Goal: Task Accomplishment & Management: Manage account settings

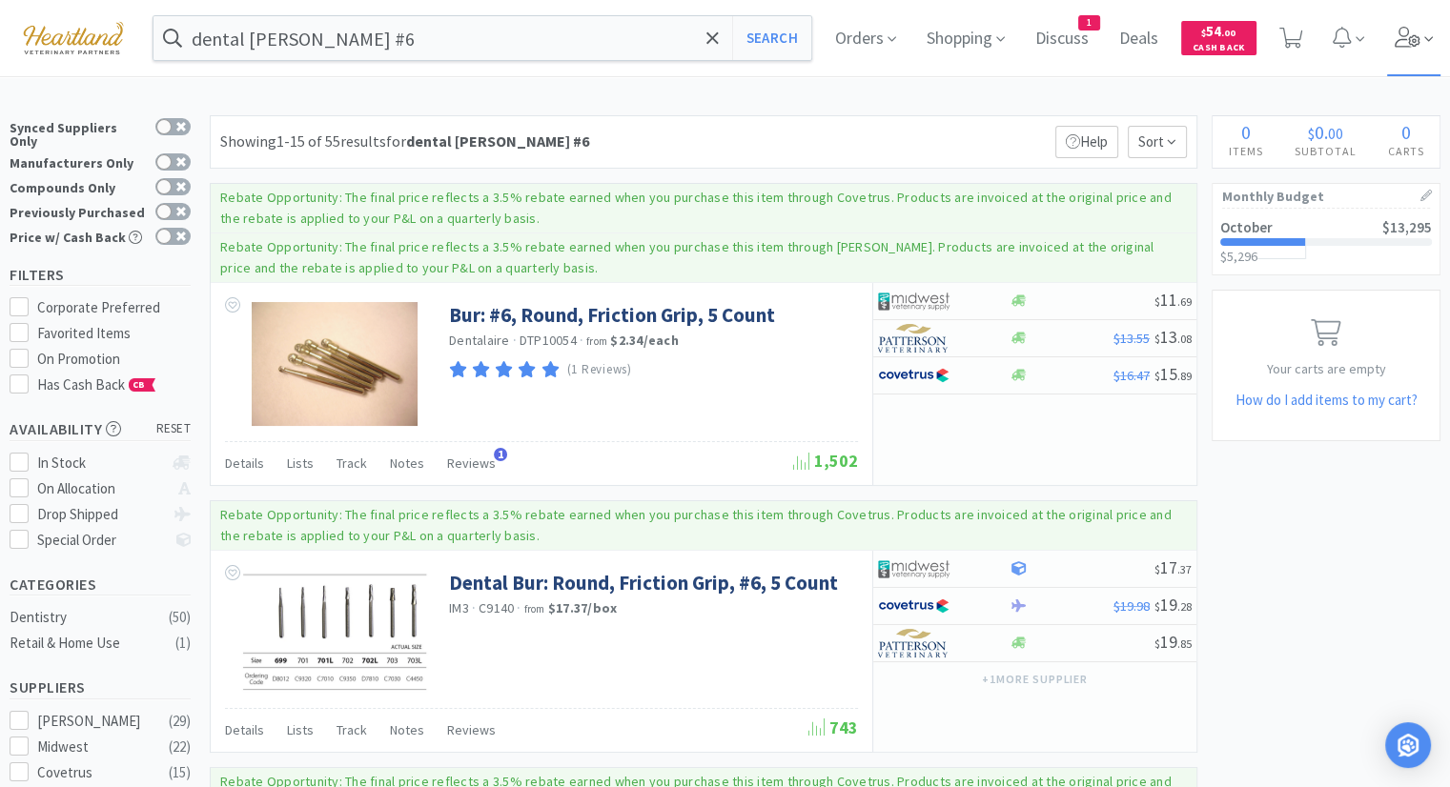
click at [1415, 31] on icon at bounding box center [1408, 37] width 27 height 21
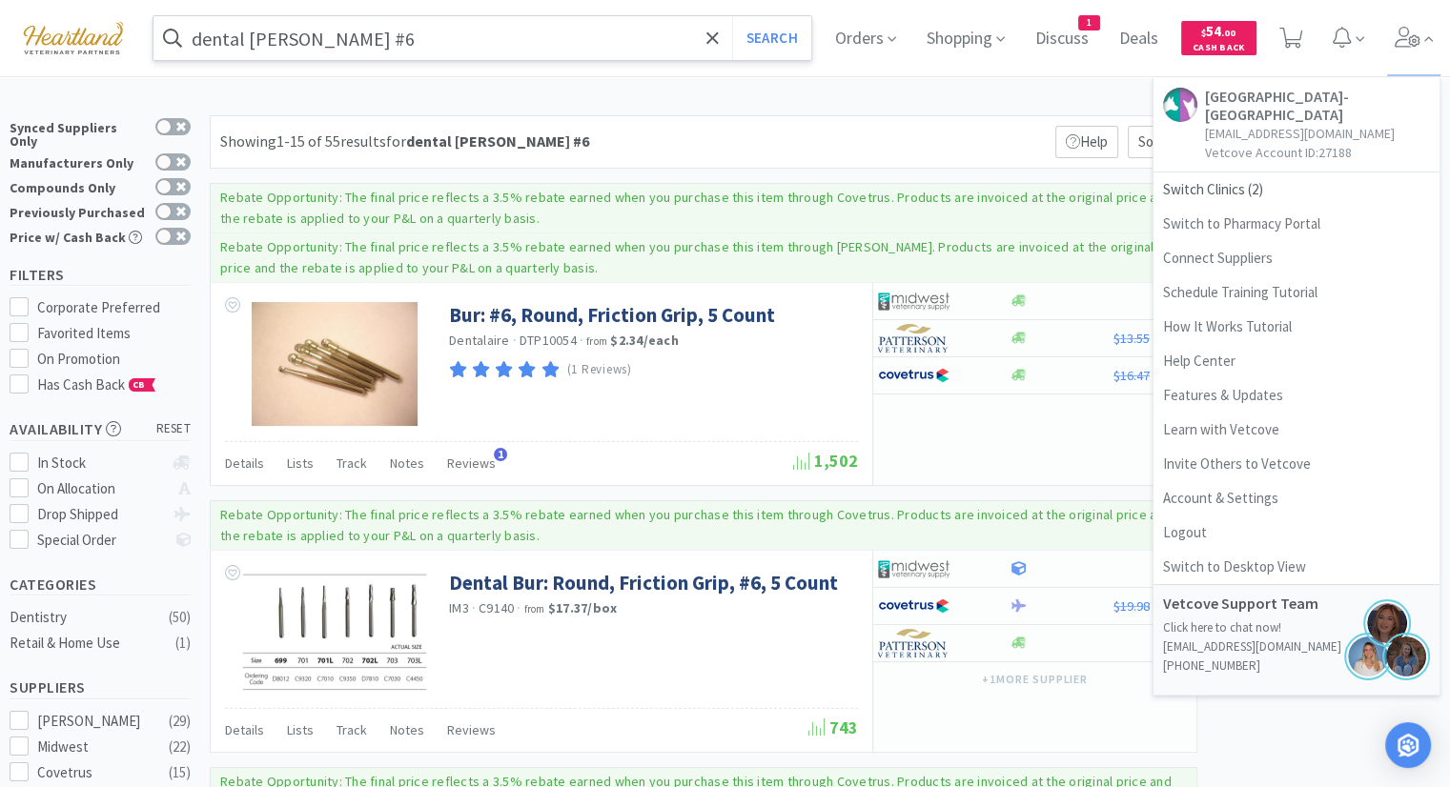
click at [396, 32] on input "dental [PERSON_NAME] #6" at bounding box center [482, 38] width 658 height 44
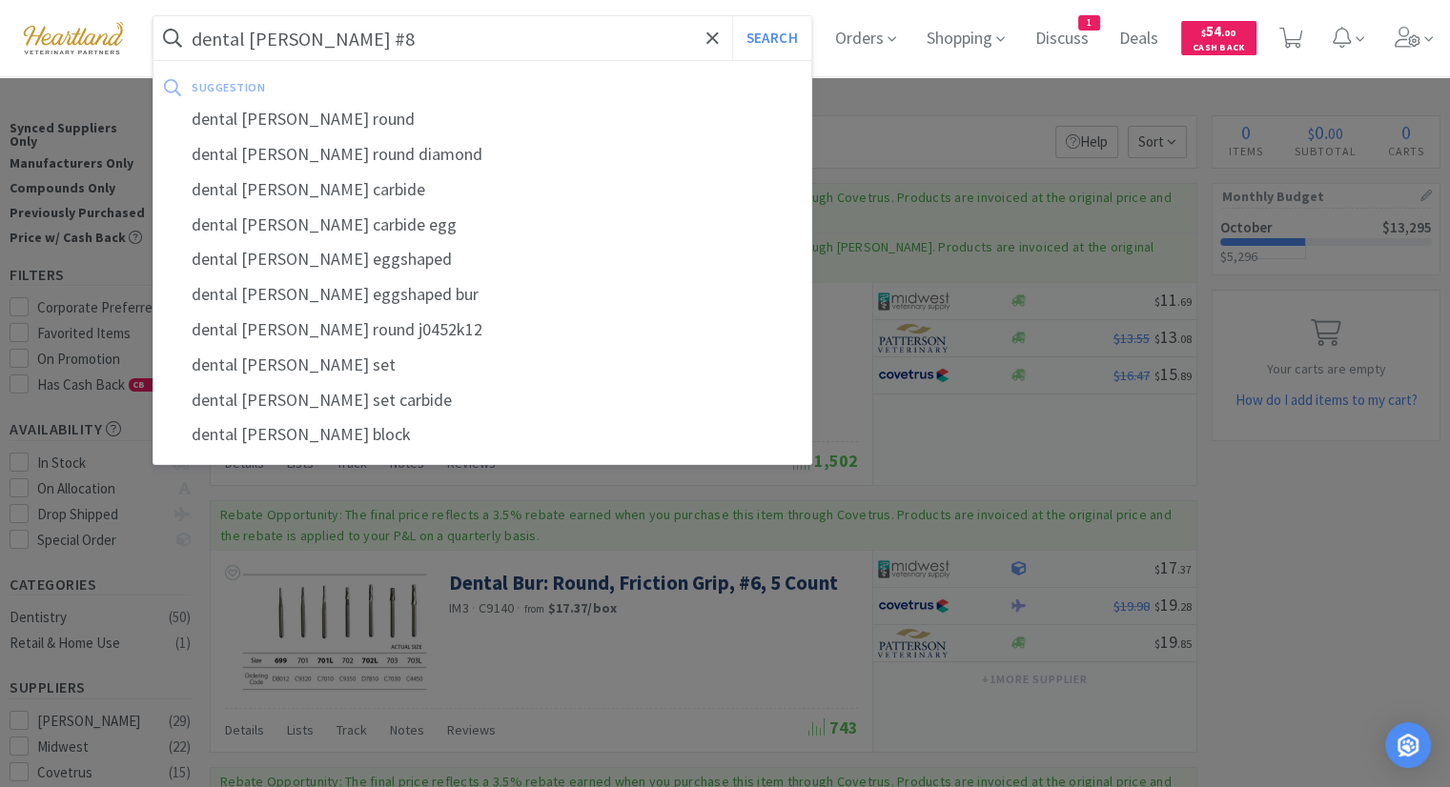
type input "dental [PERSON_NAME] #8"
click at [732, 16] on button "Search" at bounding box center [771, 38] width 79 height 44
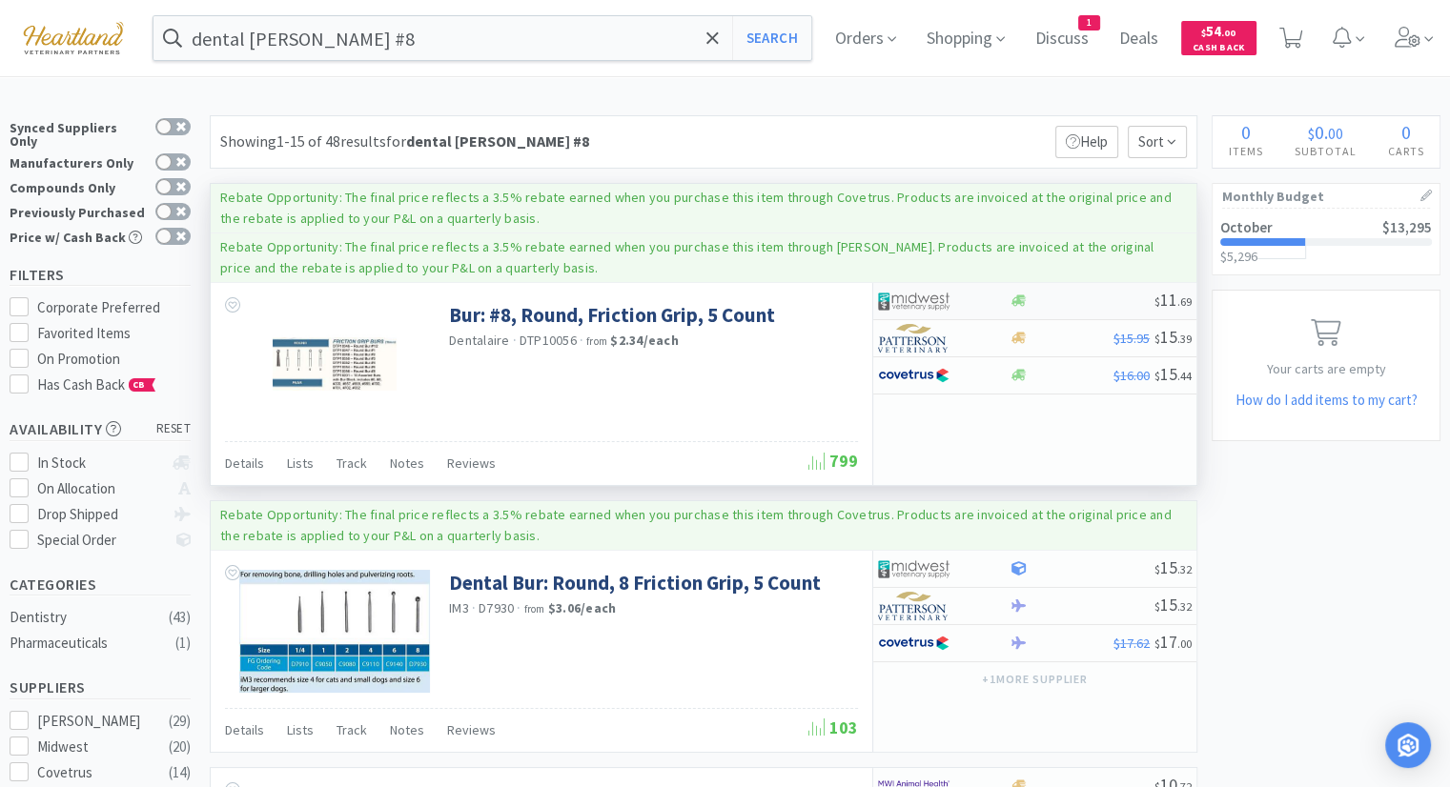
click at [904, 298] on img at bounding box center [914, 301] width 72 height 29
select select "1"
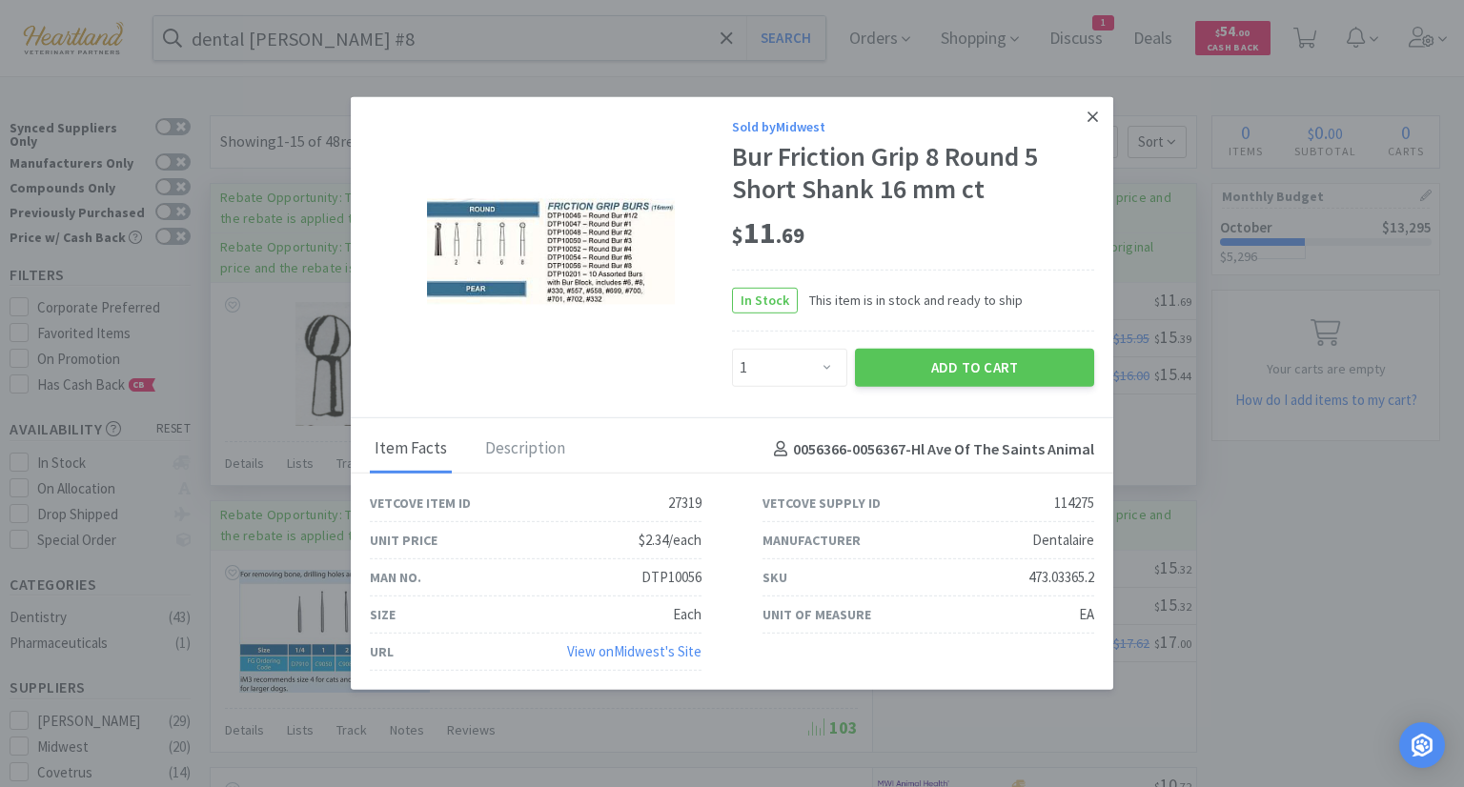
click at [1088, 114] on icon at bounding box center [1093, 117] width 10 height 10
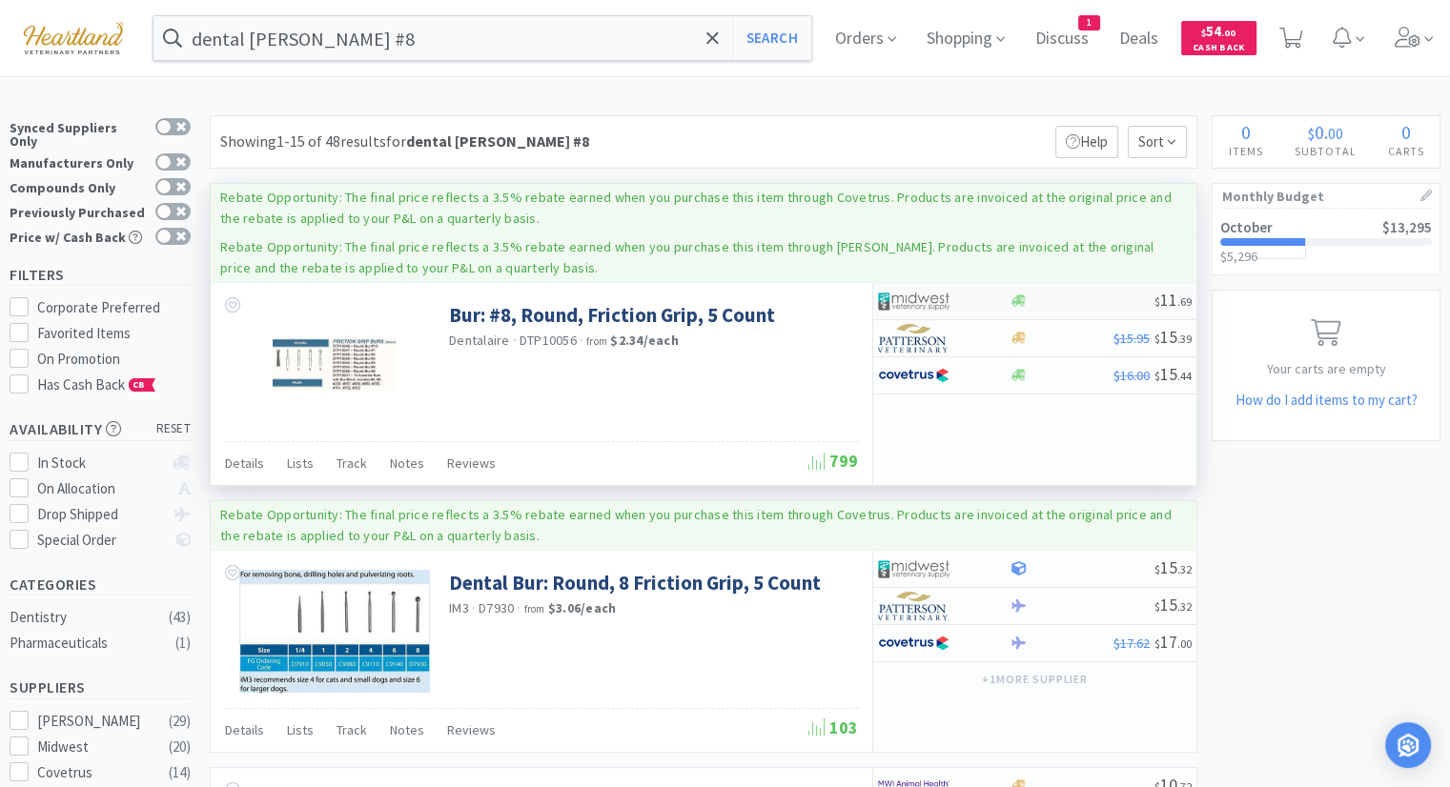
click at [916, 299] on img at bounding box center [914, 301] width 72 height 29
select select "1"
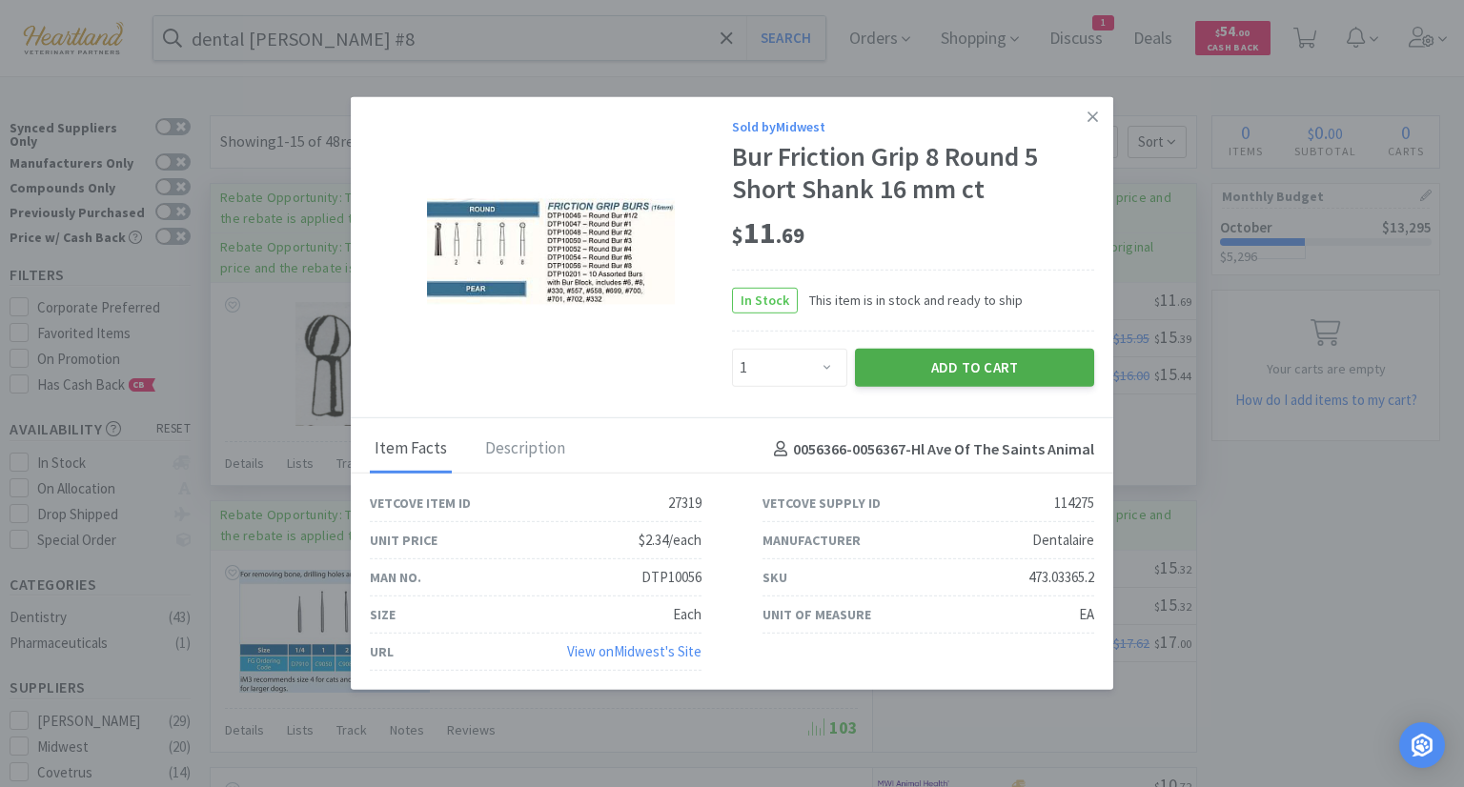
click at [953, 362] on button "Add to Cart" at bounding box center [974, 368] width 239 height 38
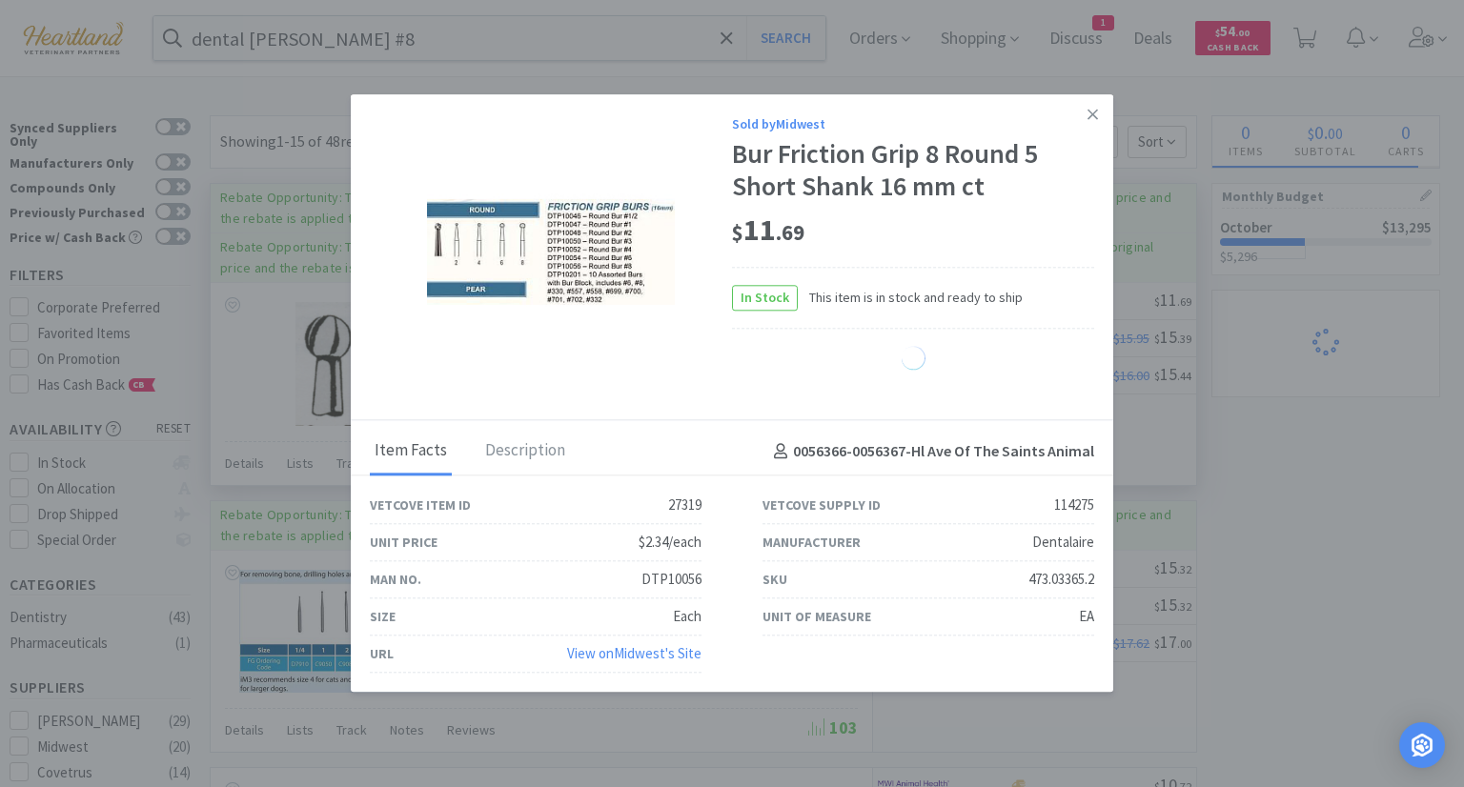
select select "1"
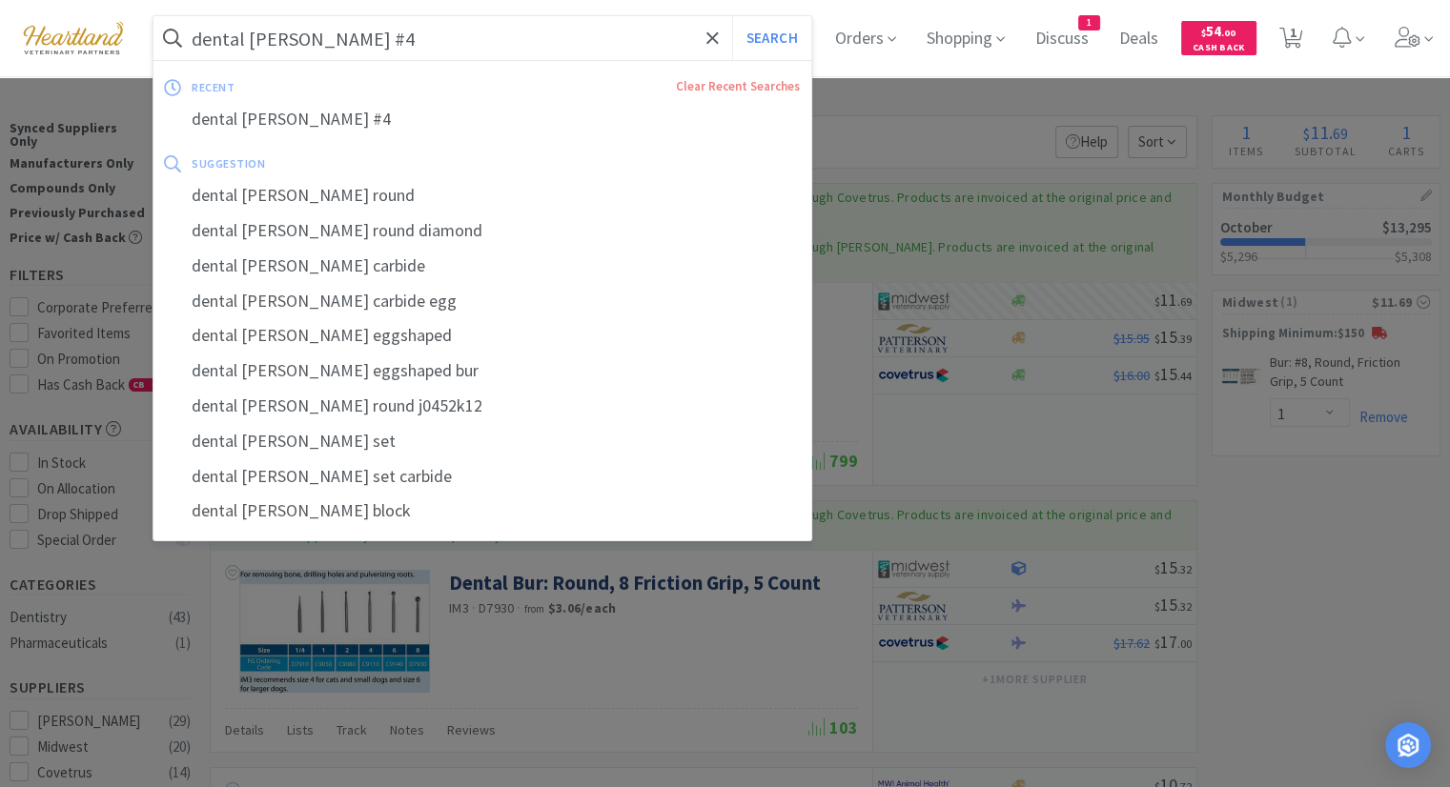
type input "dental [PERSON_NAME] #4"
click at [732, 16] on button "Search" at bounding box center [771, 38] width 79 height 44
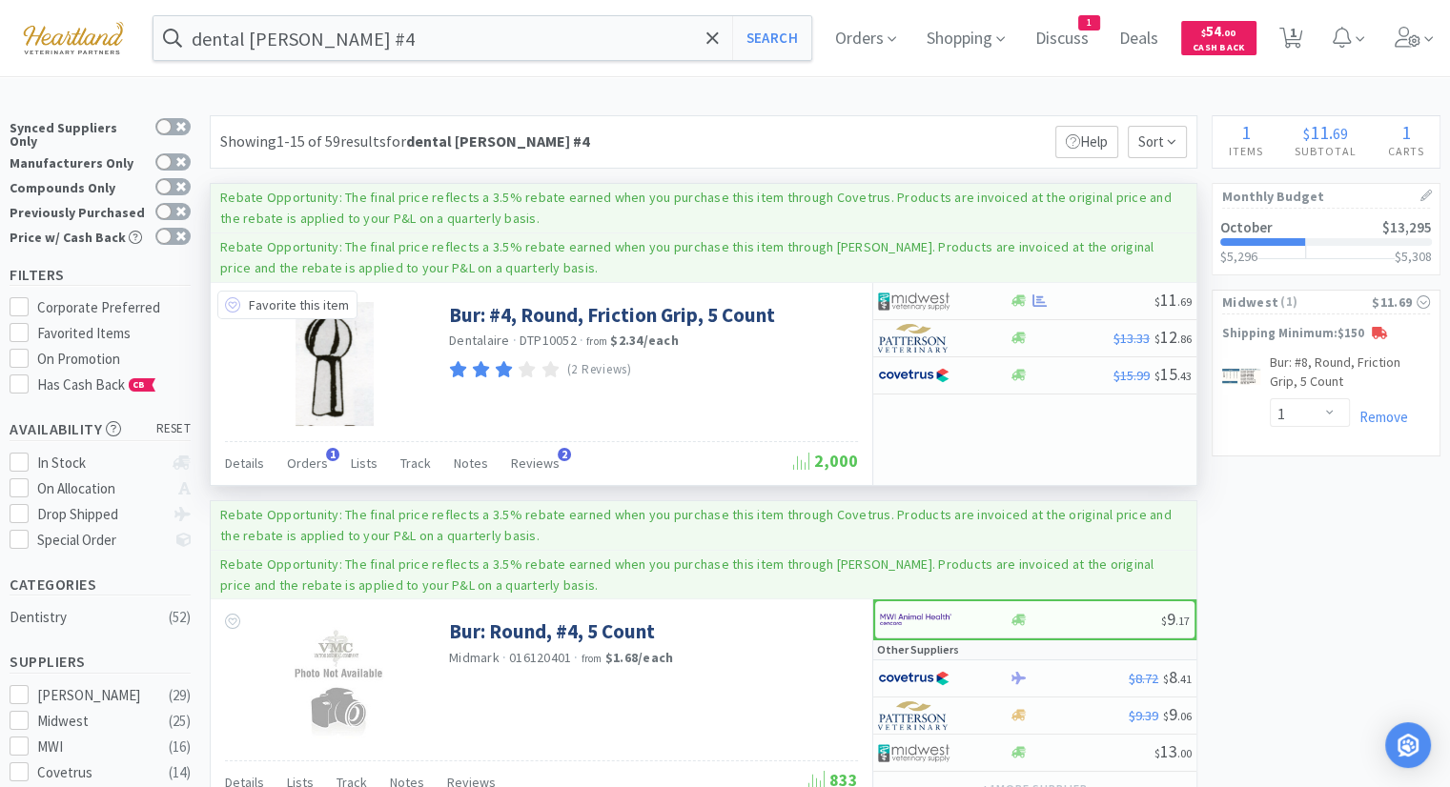
click at [237, 310] on icon at bounding box center [232, 304] width 15 height 15
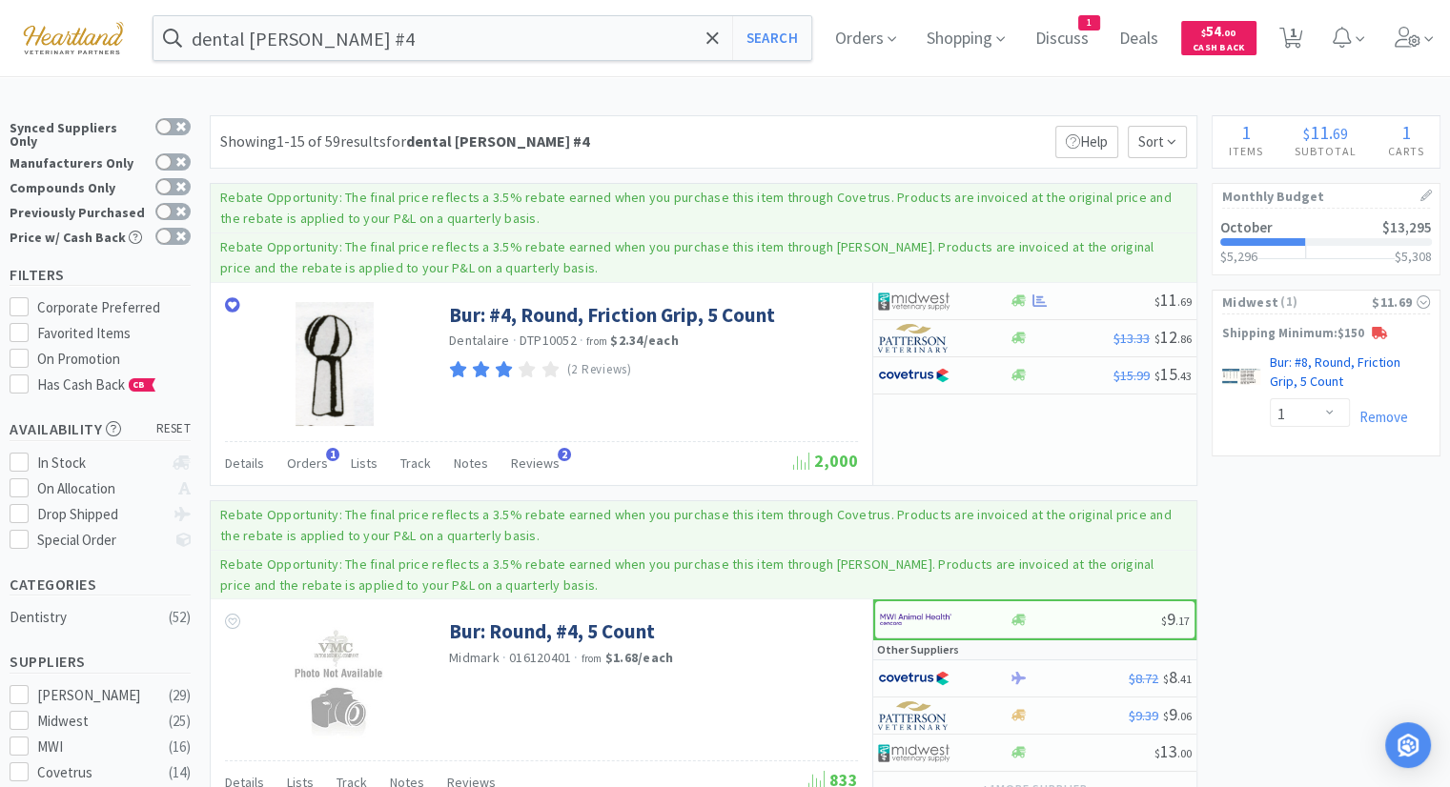
click at [1360, 367] on link "Bur: #8, Round, Friction Grip, 5 Count CB" at bounding box center [1350, 376] width 160 height 45
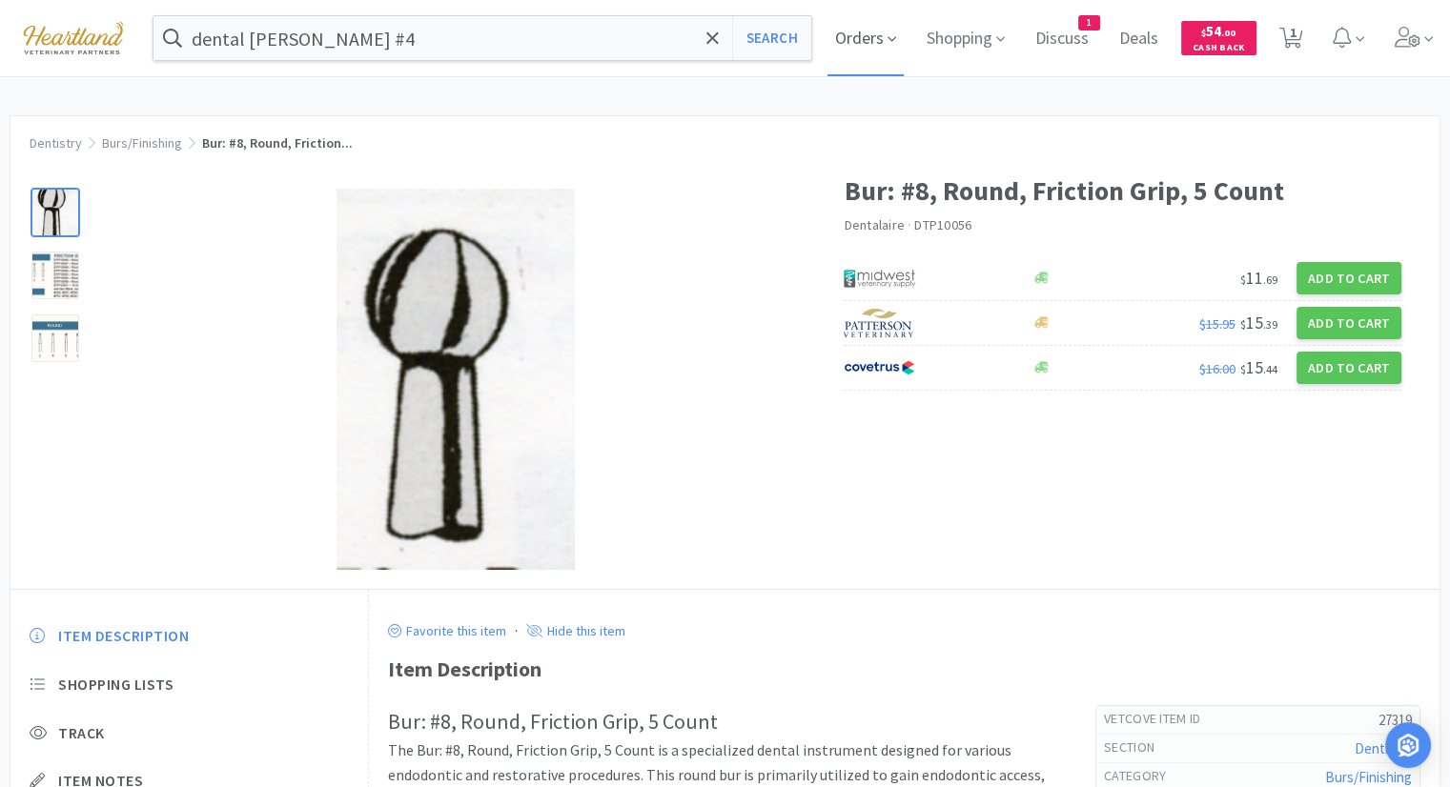
click at [861, 53] on span "Orders" at bounding box center [866, 38] width 76 height 76
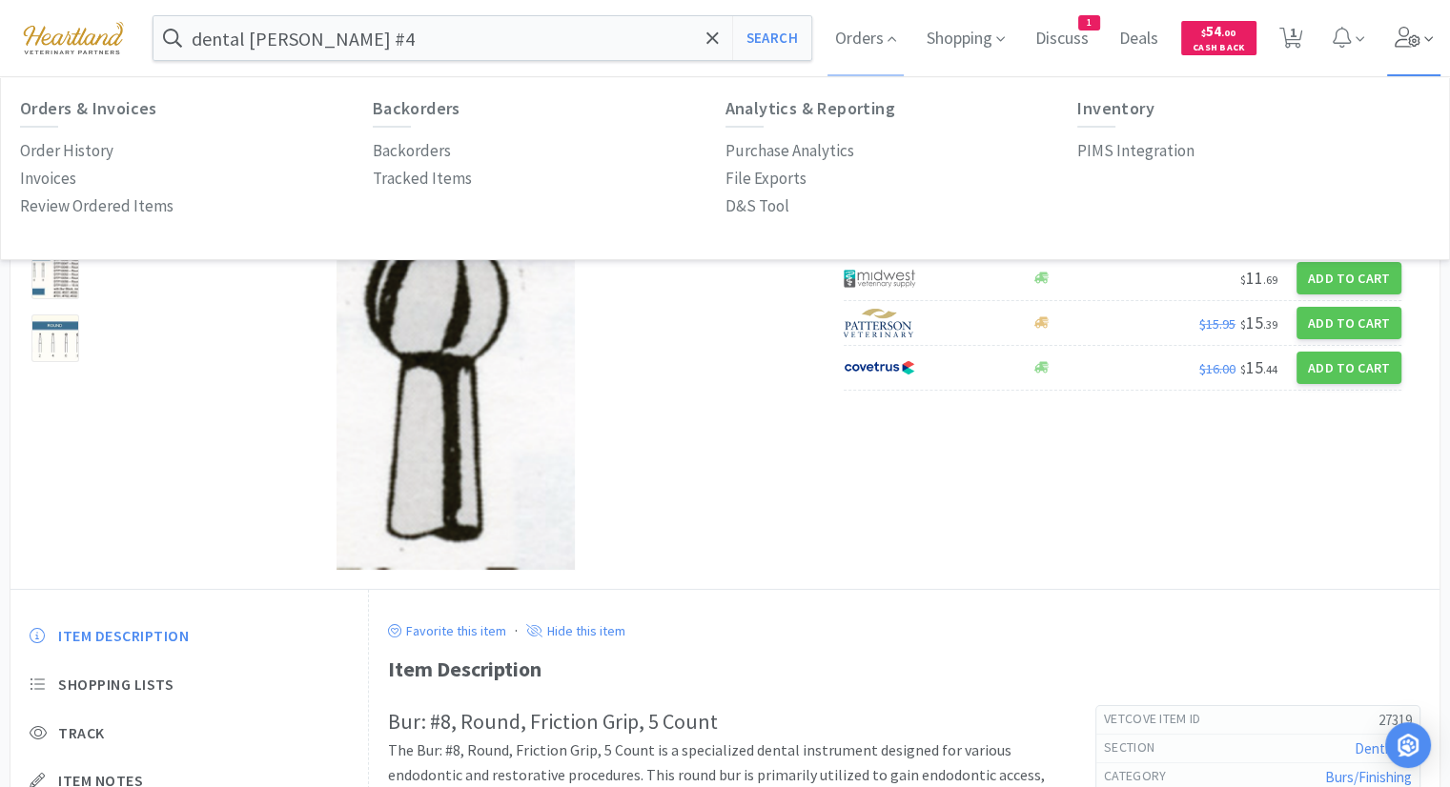
click at [1421, 30] on icon at bounding box center [1408, 37] width 26 height 21
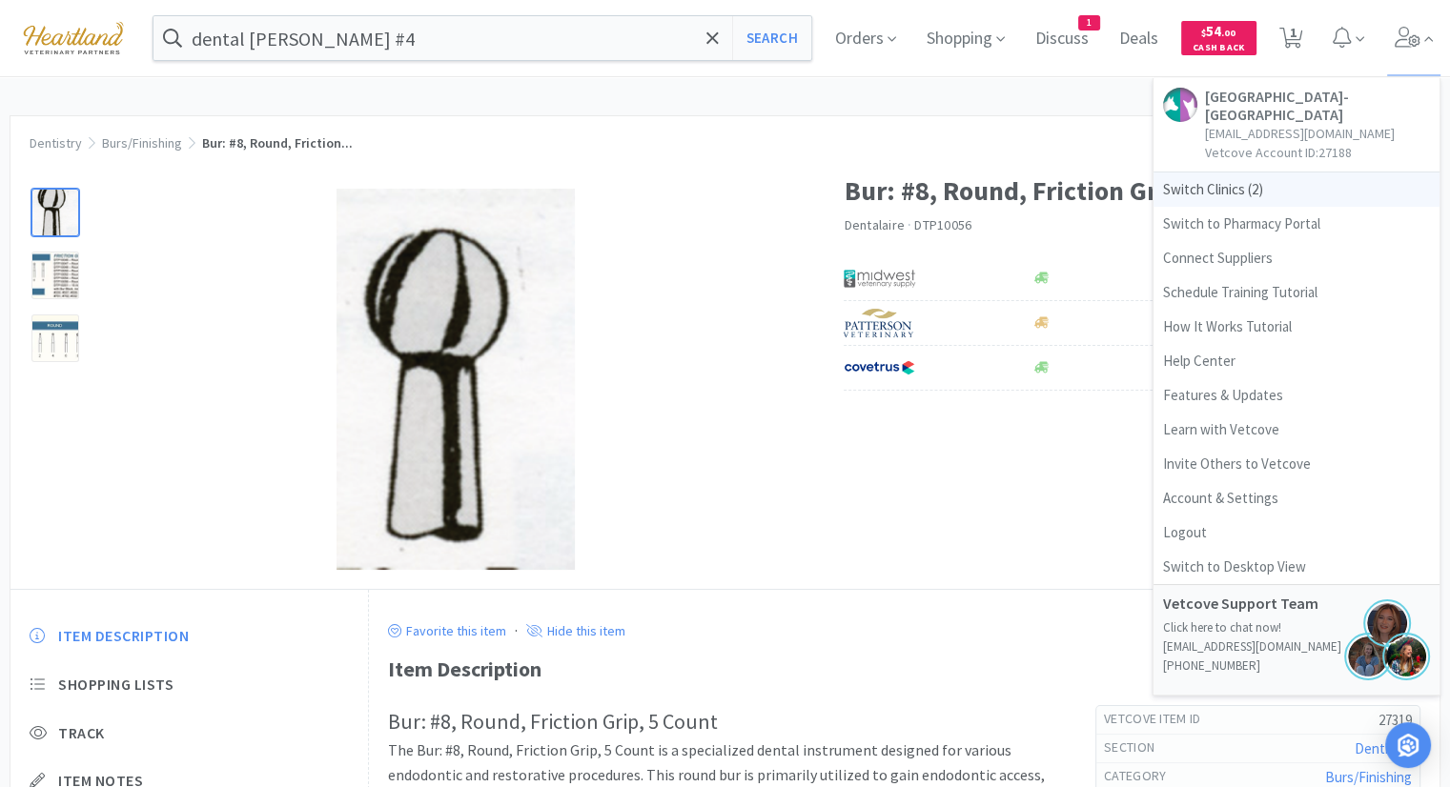
click at [1192, 193] on span "Switch Clinics ( 2 )" at bounding box center [1297, 190] width 286 height 34
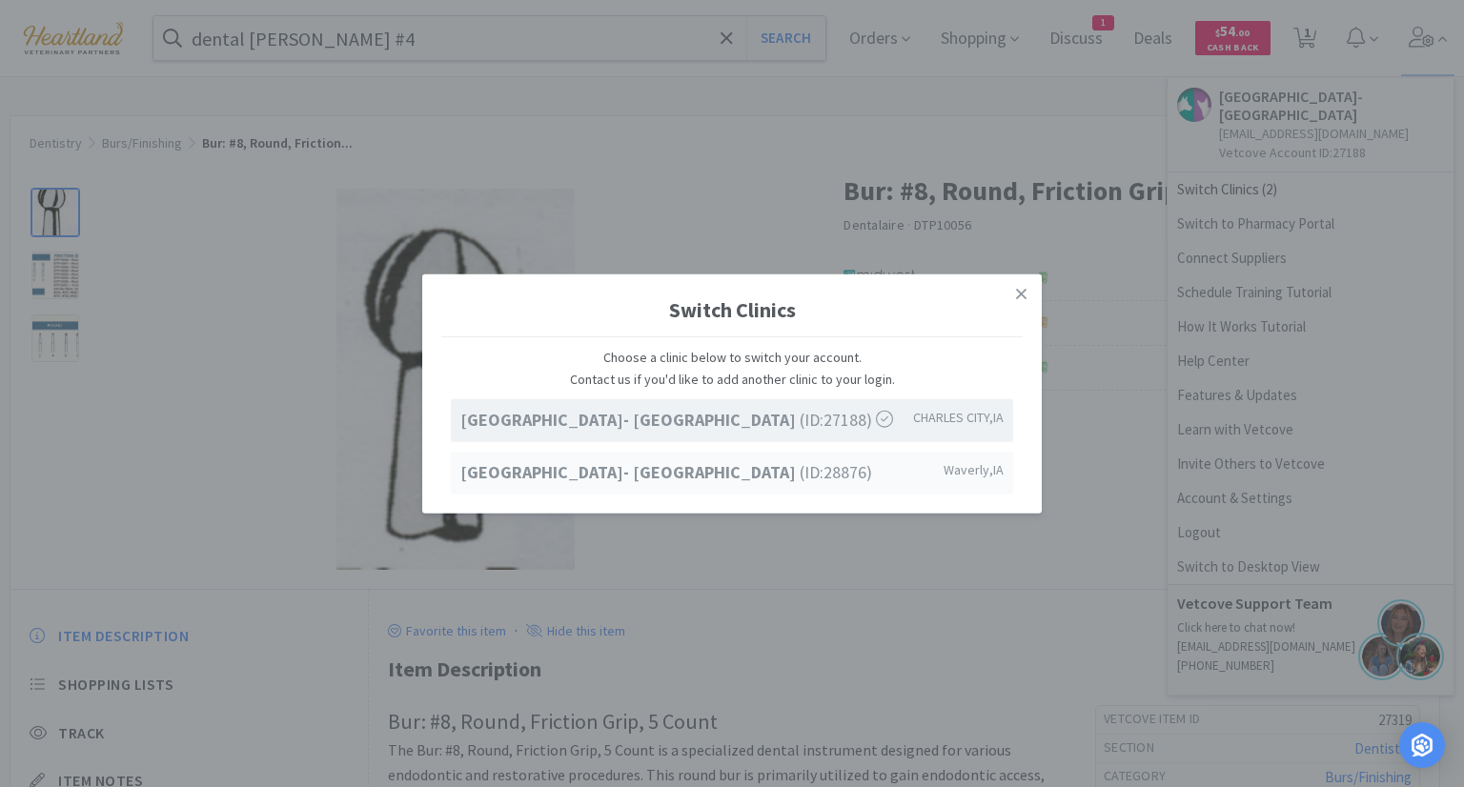
click at [603, 477] on strong "[GEOGRAPHIC_DATA]- [GEOGRAPHIC_DATA]" at bounding box center [629, 471] width 339 height 22
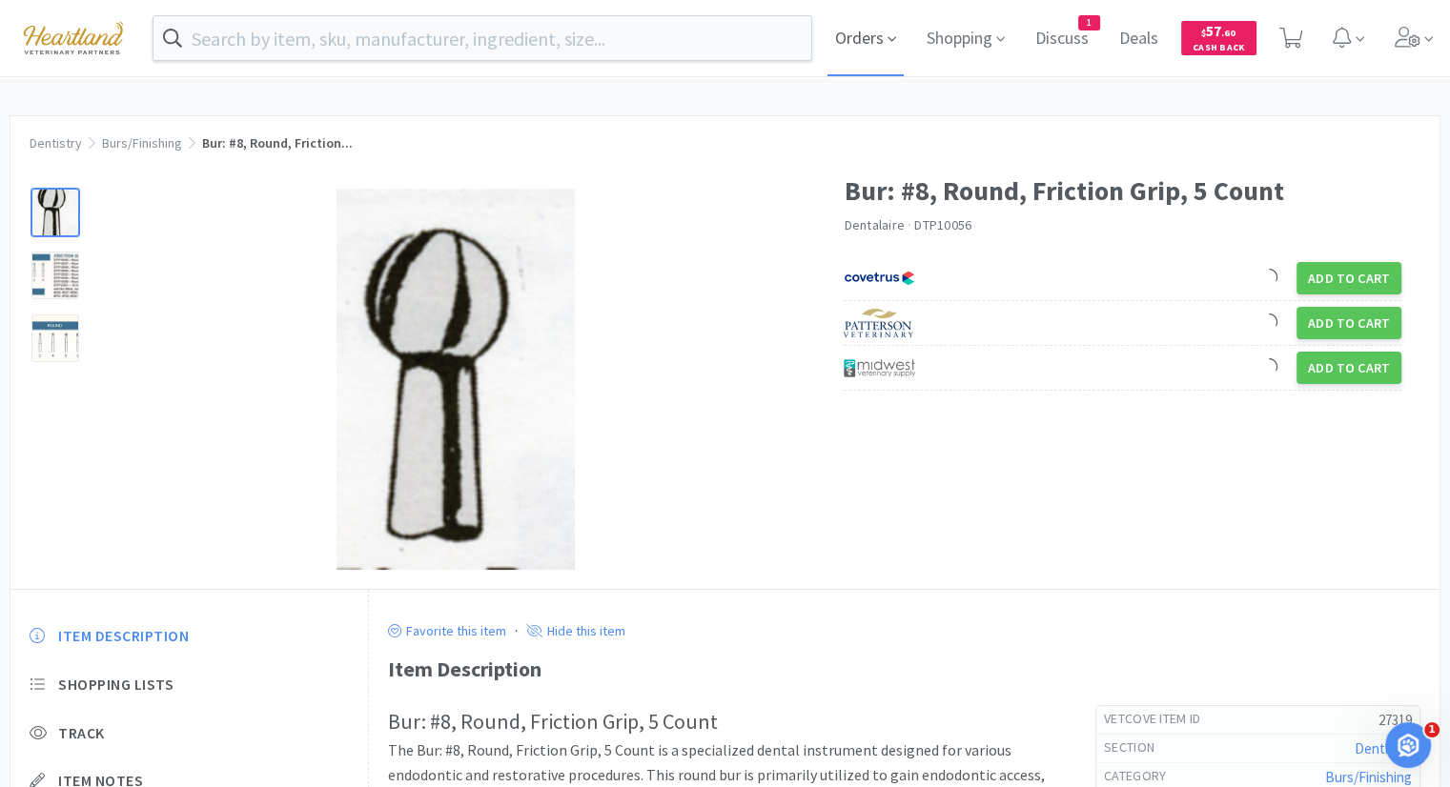
click at [887, 39] on span "Orders" at bounding box center [866, 38] width 76 height 76
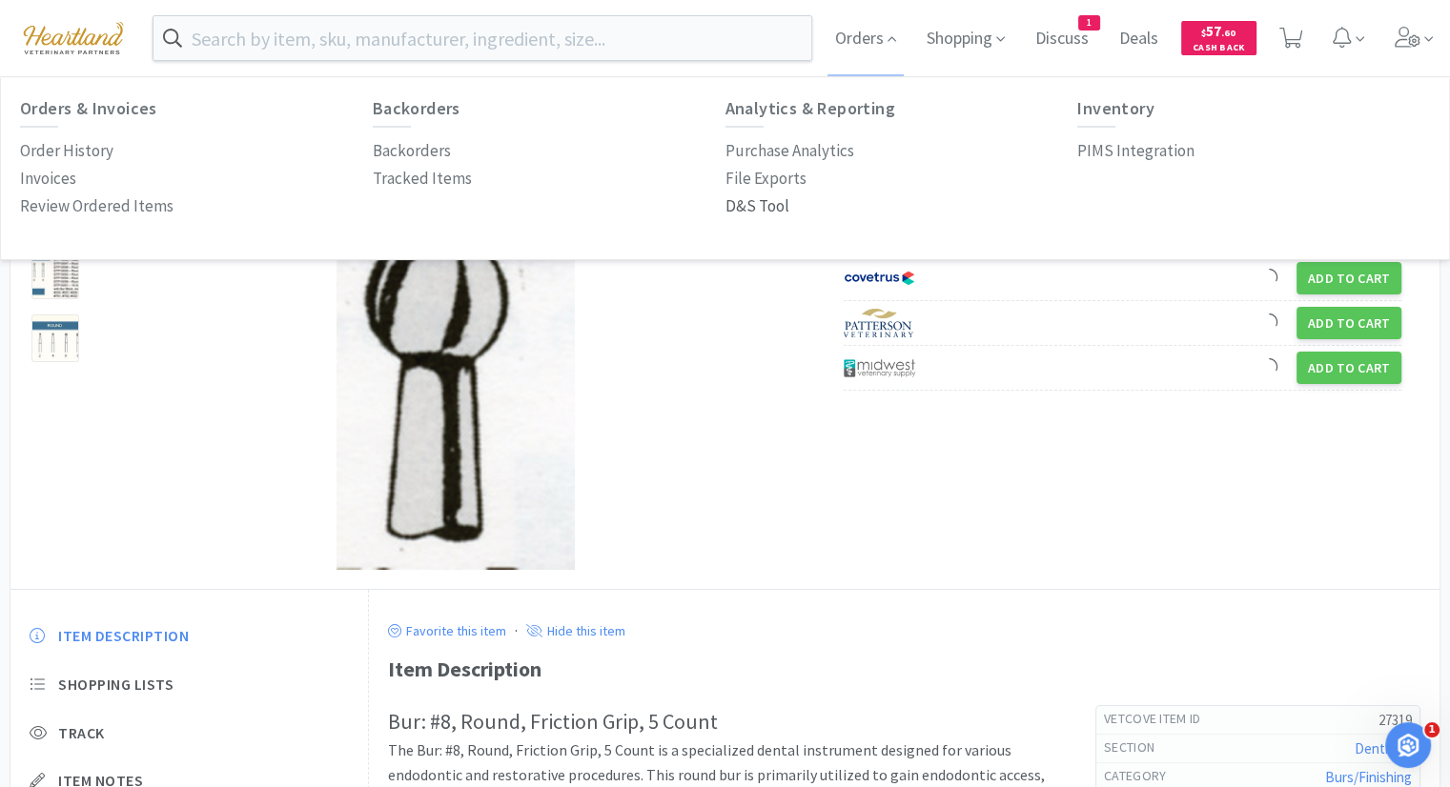
click at [755, 211] on p "D&S Tool" at bounding box center [758, 207] width 64 height 26
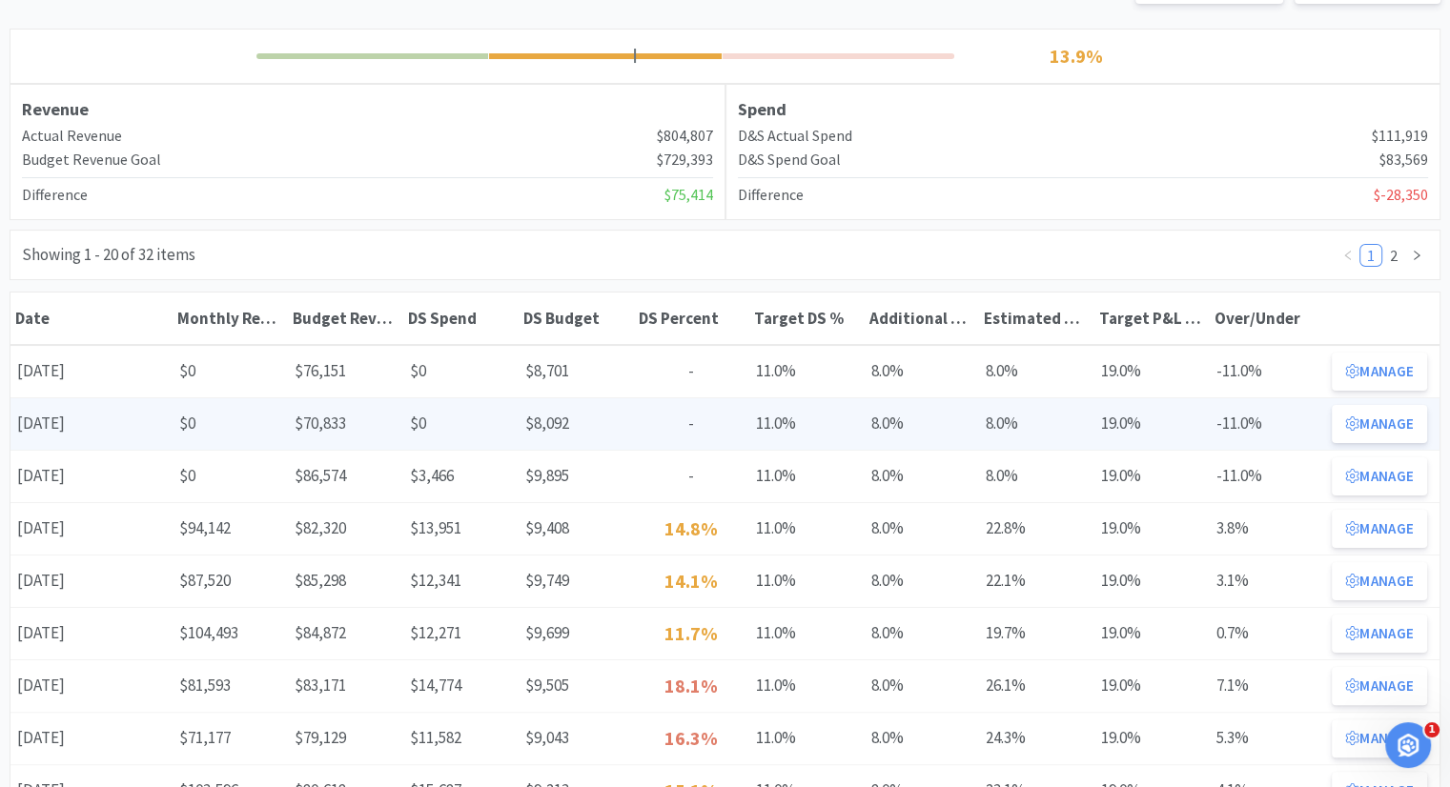
scroll to position [286, 0]
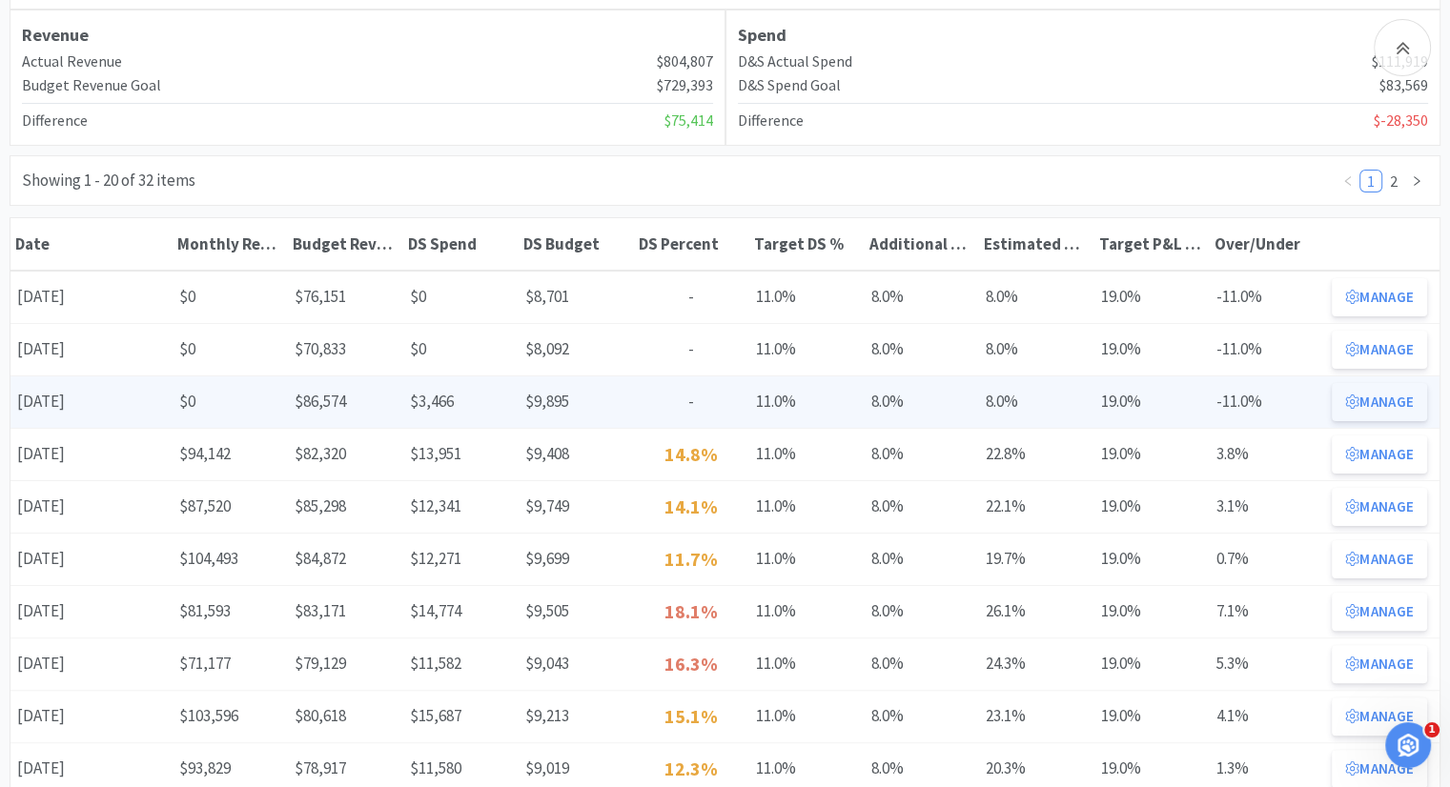
click at [1414, 404] on button "Manage" at bounding box center [1379, 402] width 95 height 38
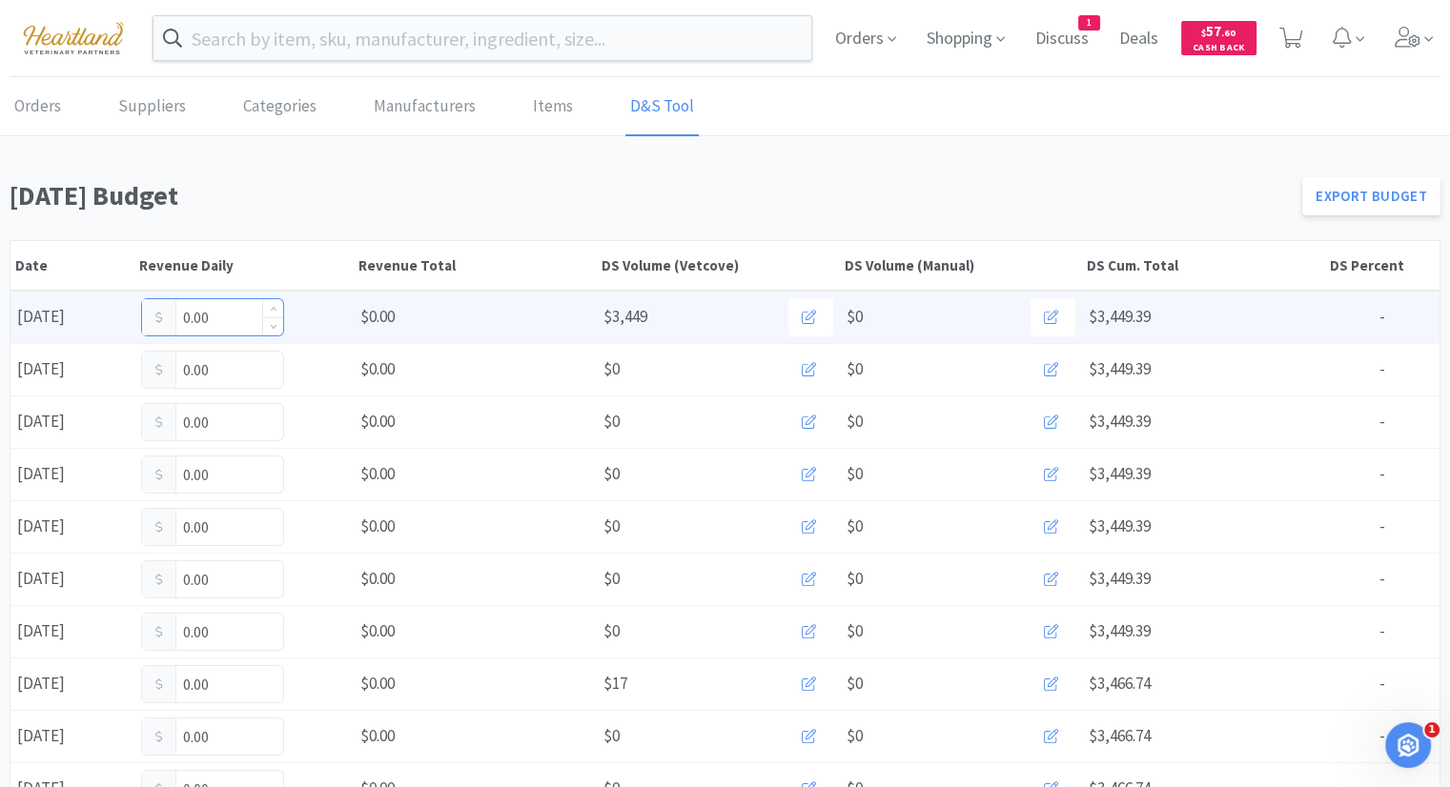
click at [225, 314] on input "0.00" at bounding box center [212, 317] width 141 height 36
type input "0"
type input "3,428"
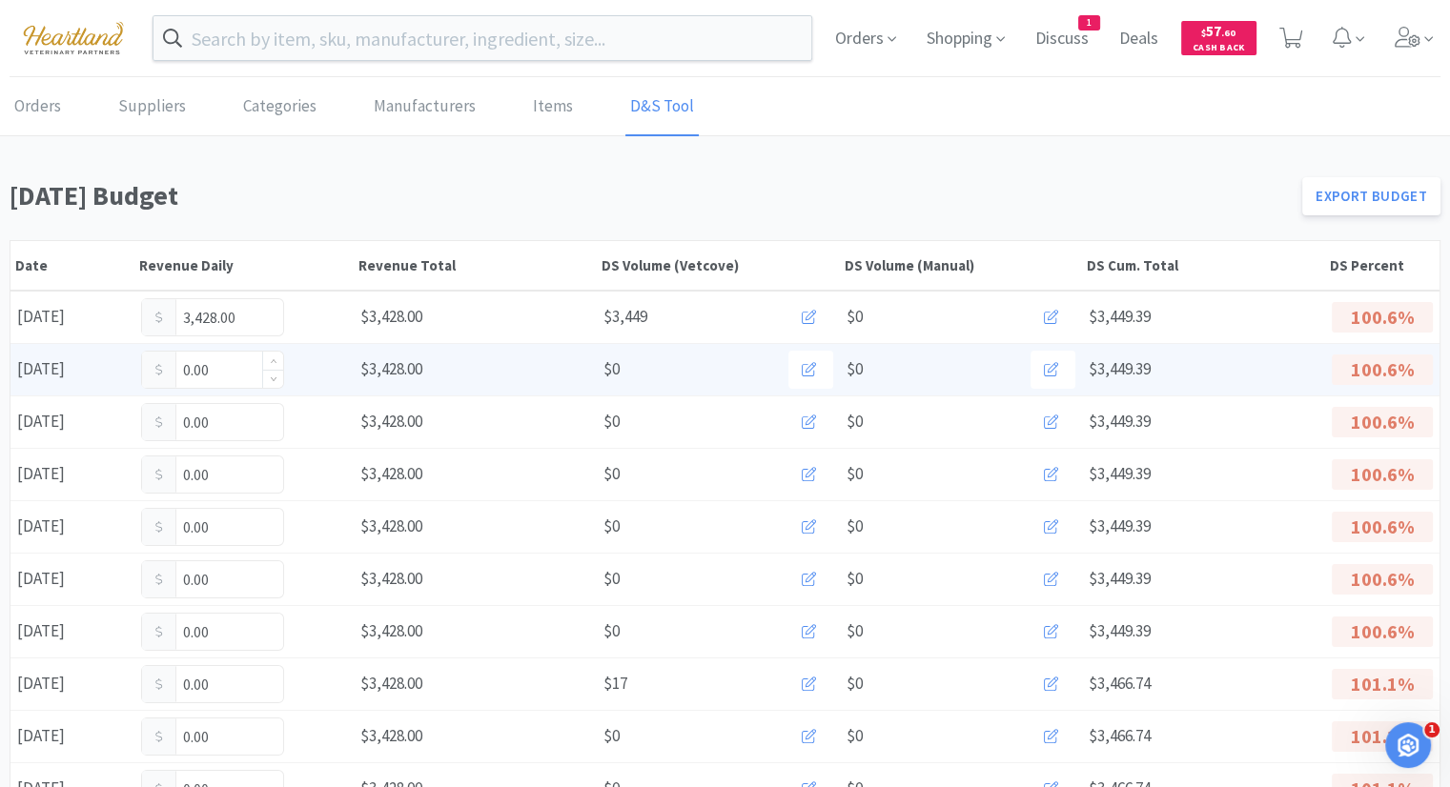
click at [224, 373] on input "0.00" at bounding box center [212, 370] width 141 height 36
type input "0"
type input "3,119"
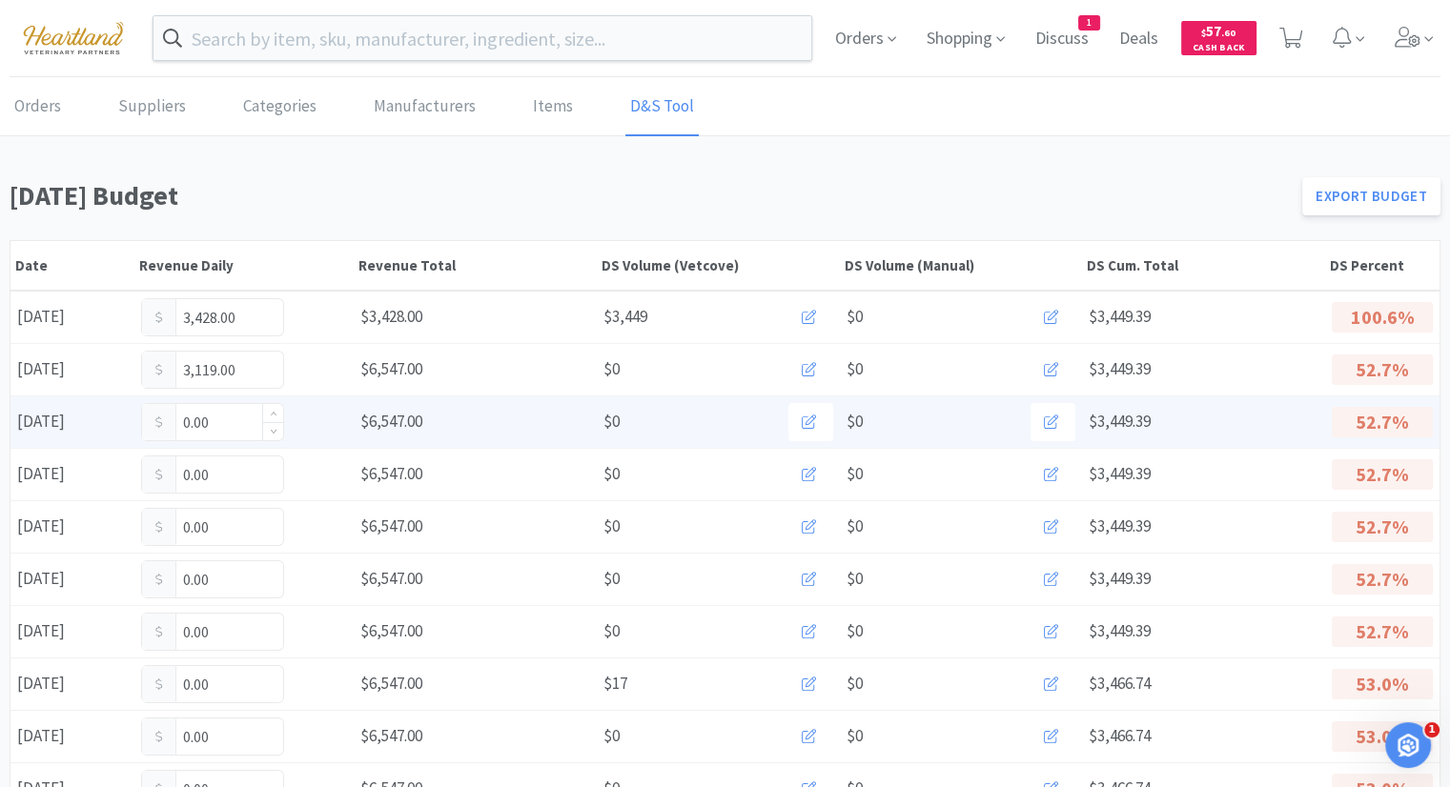
click at [234, 419] on input "0.00" at bounding box center [212, 422] width 141 height 36
type input "0"
type input "3,044"
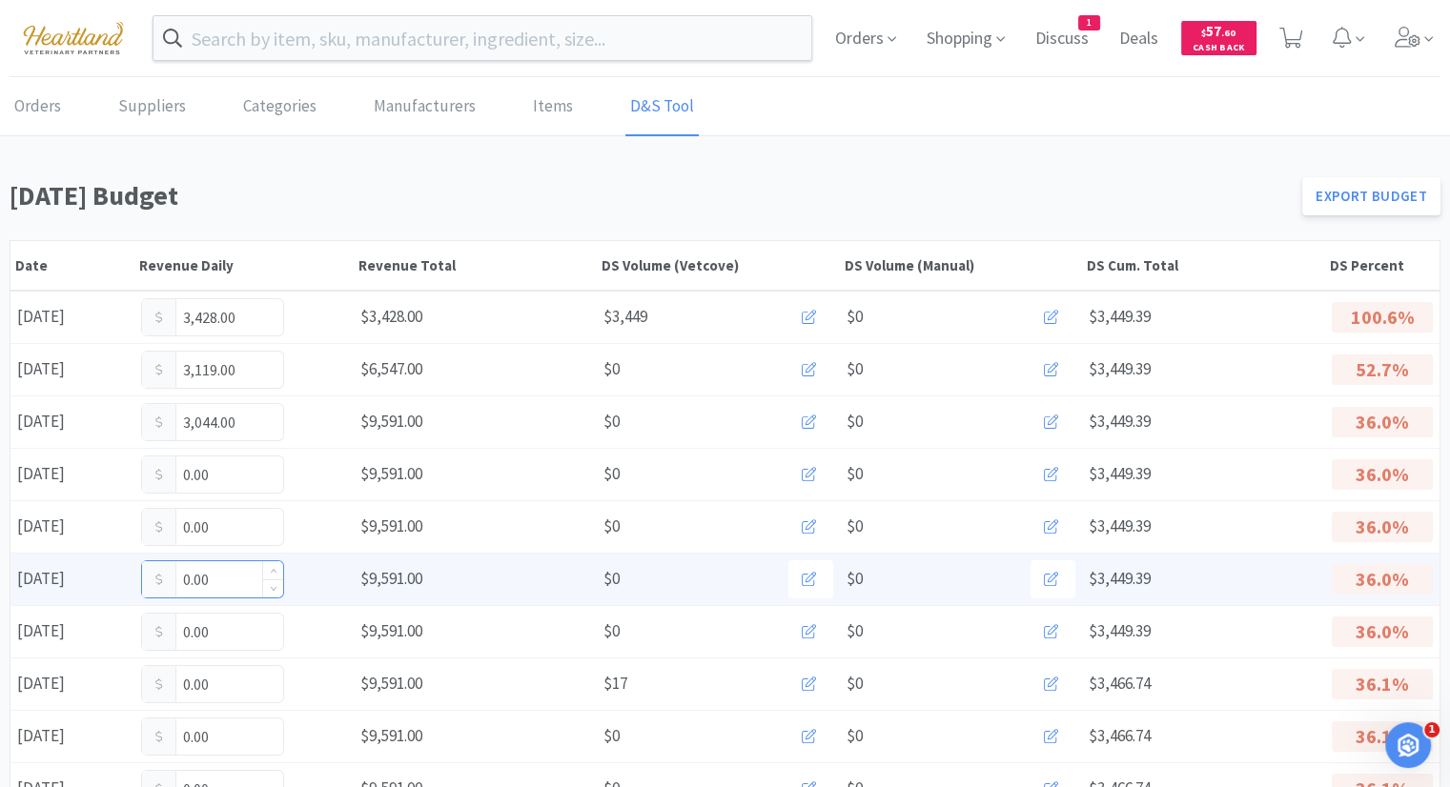
click at [249, 577] on input "0.00" at bounding box center [212, 580] width 141 height 36
type input "0"
type input "5,826"
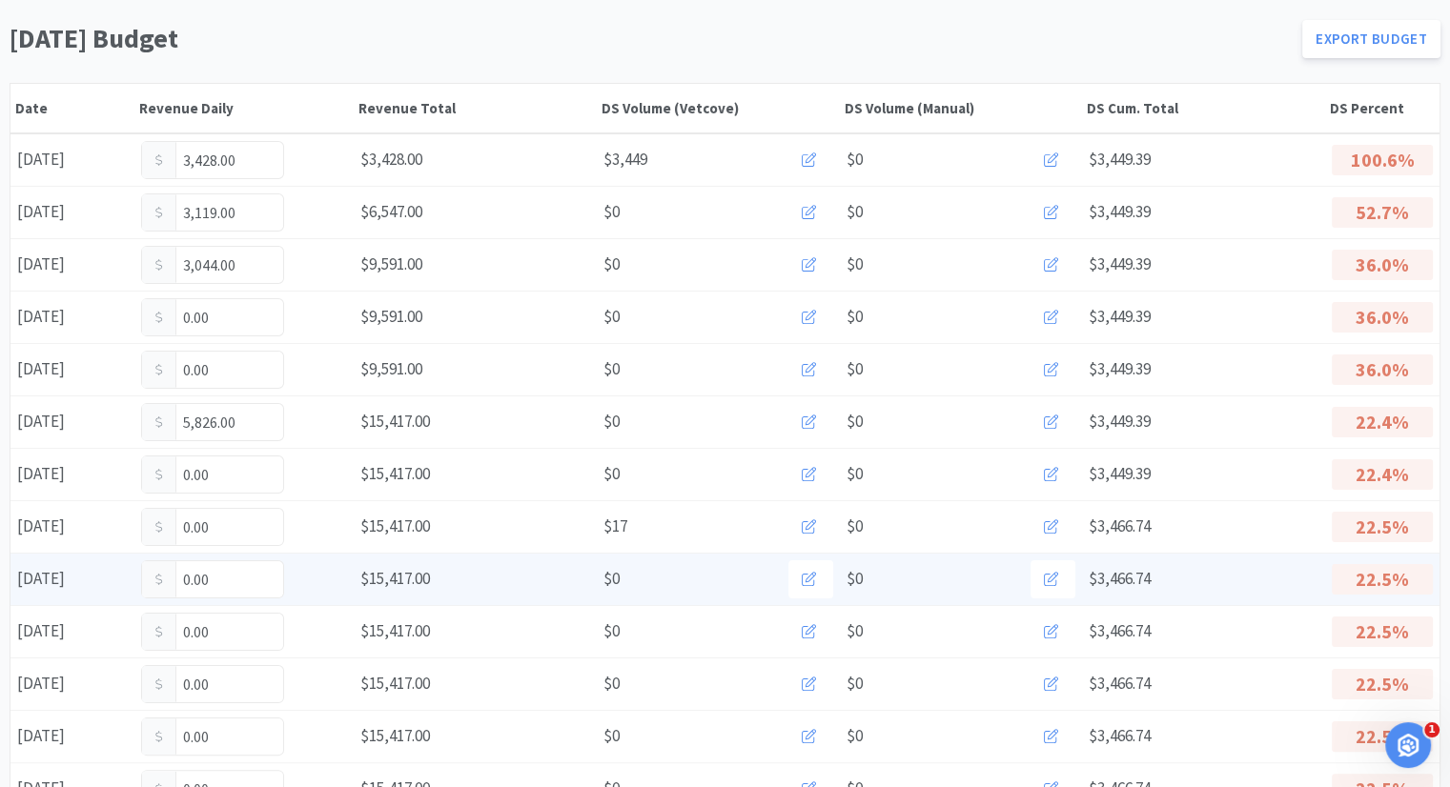
scroll to position [191, 0]
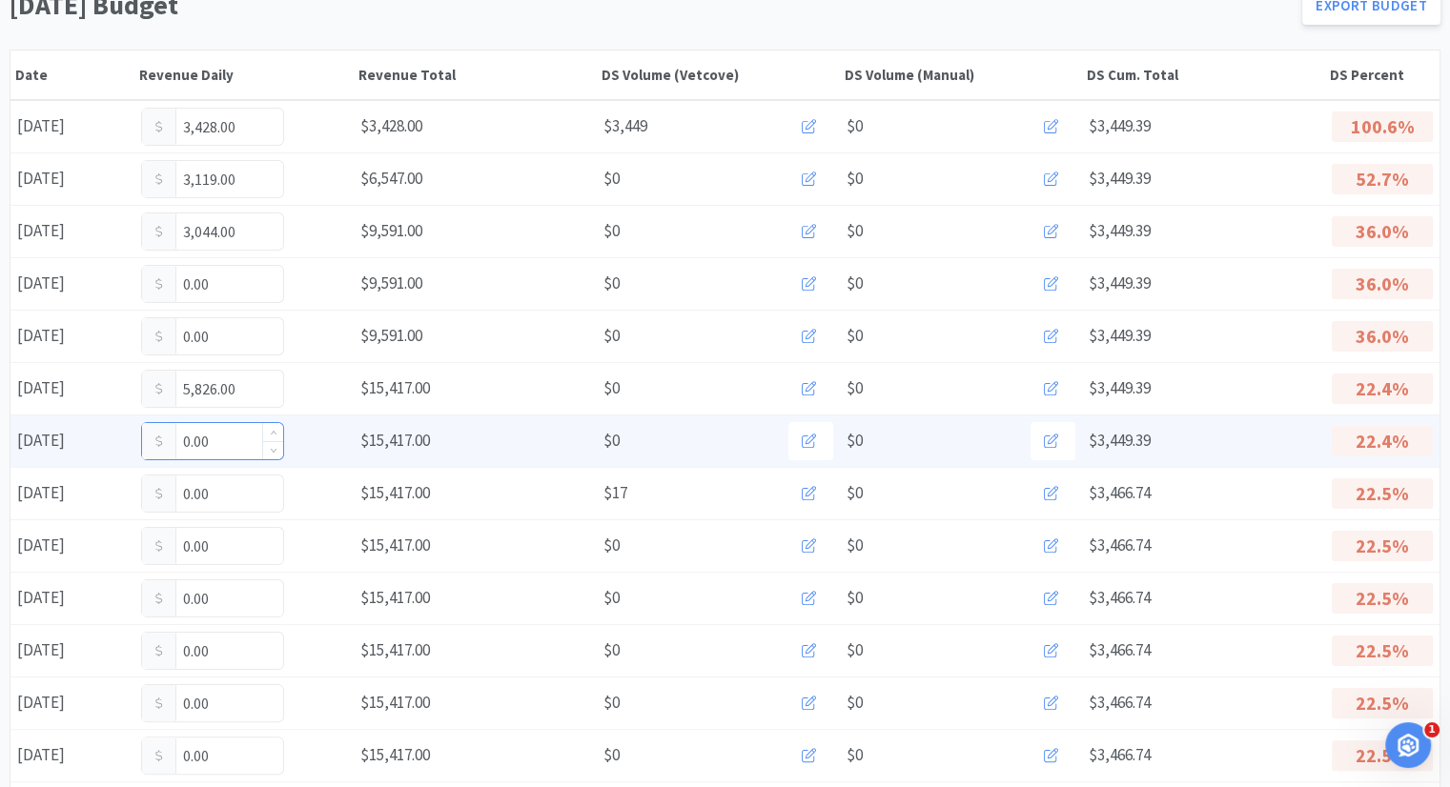
click at [224, 437] on input "0.00" at bounding box center [212, 441] width 141 height 36
type input "0"
type input "2,711"
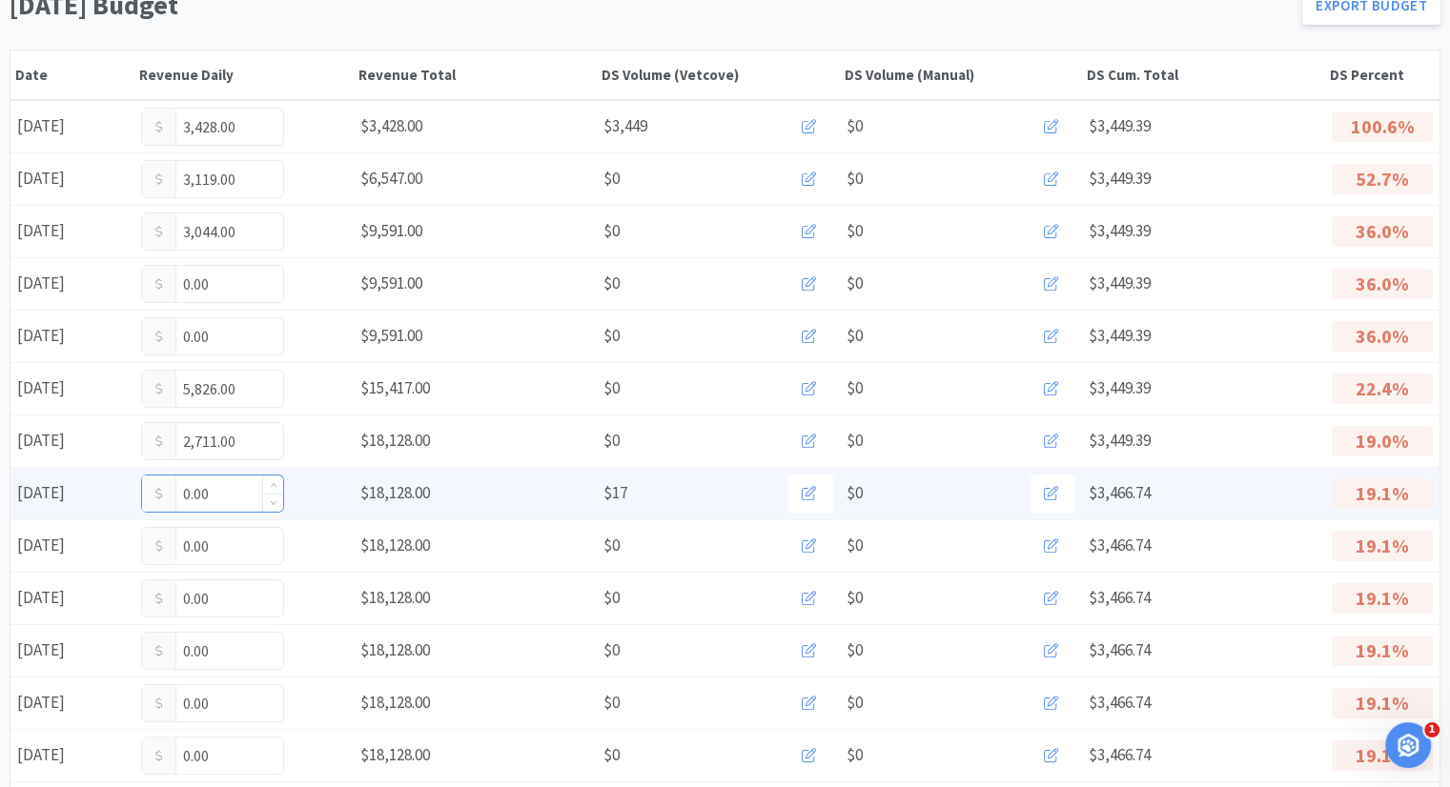
click at [222, 498] on input "0.00" at bounding box center [212, 494] width 141 height 36
type input "0"
type input "2,264"
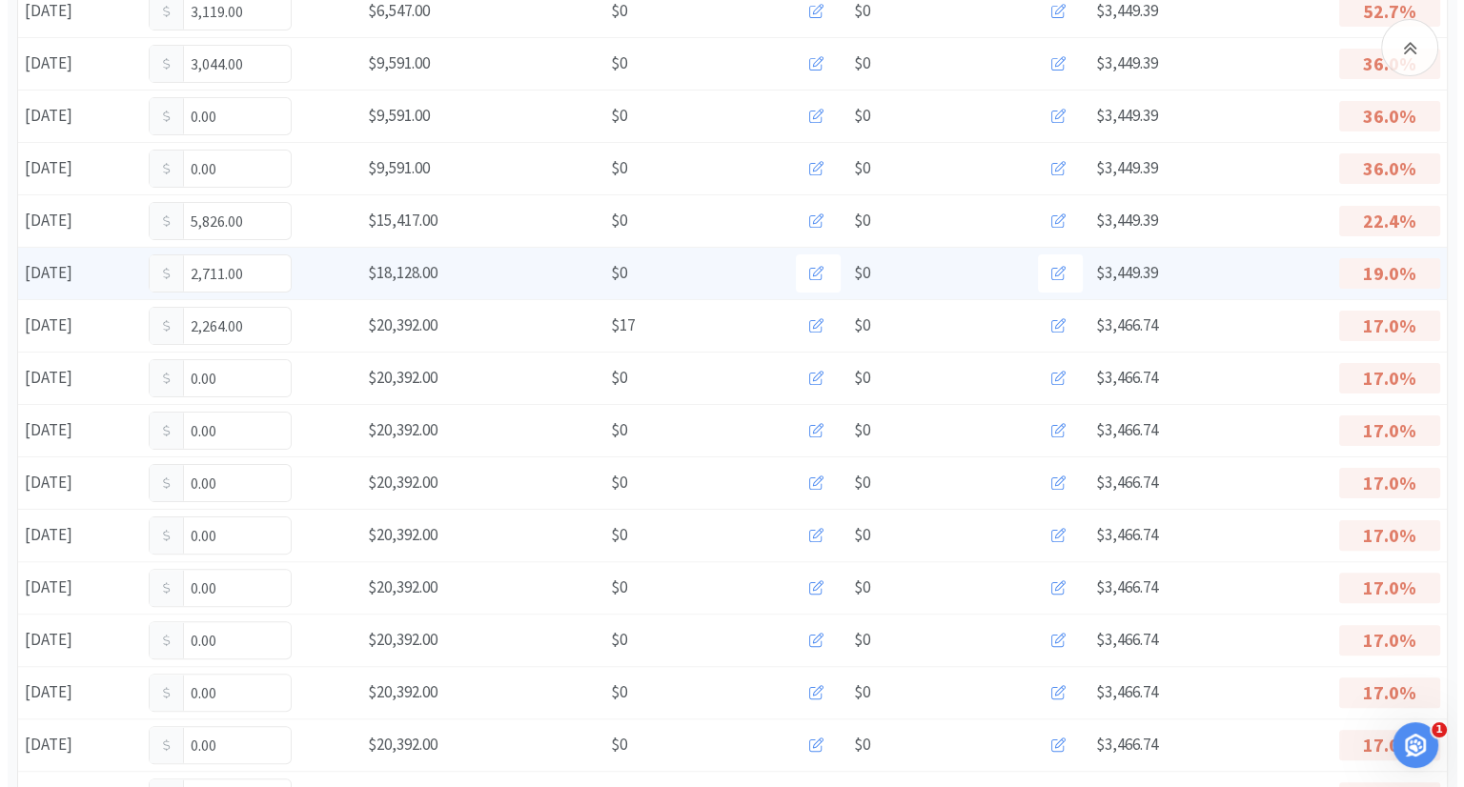
scroll to position [381, 0]
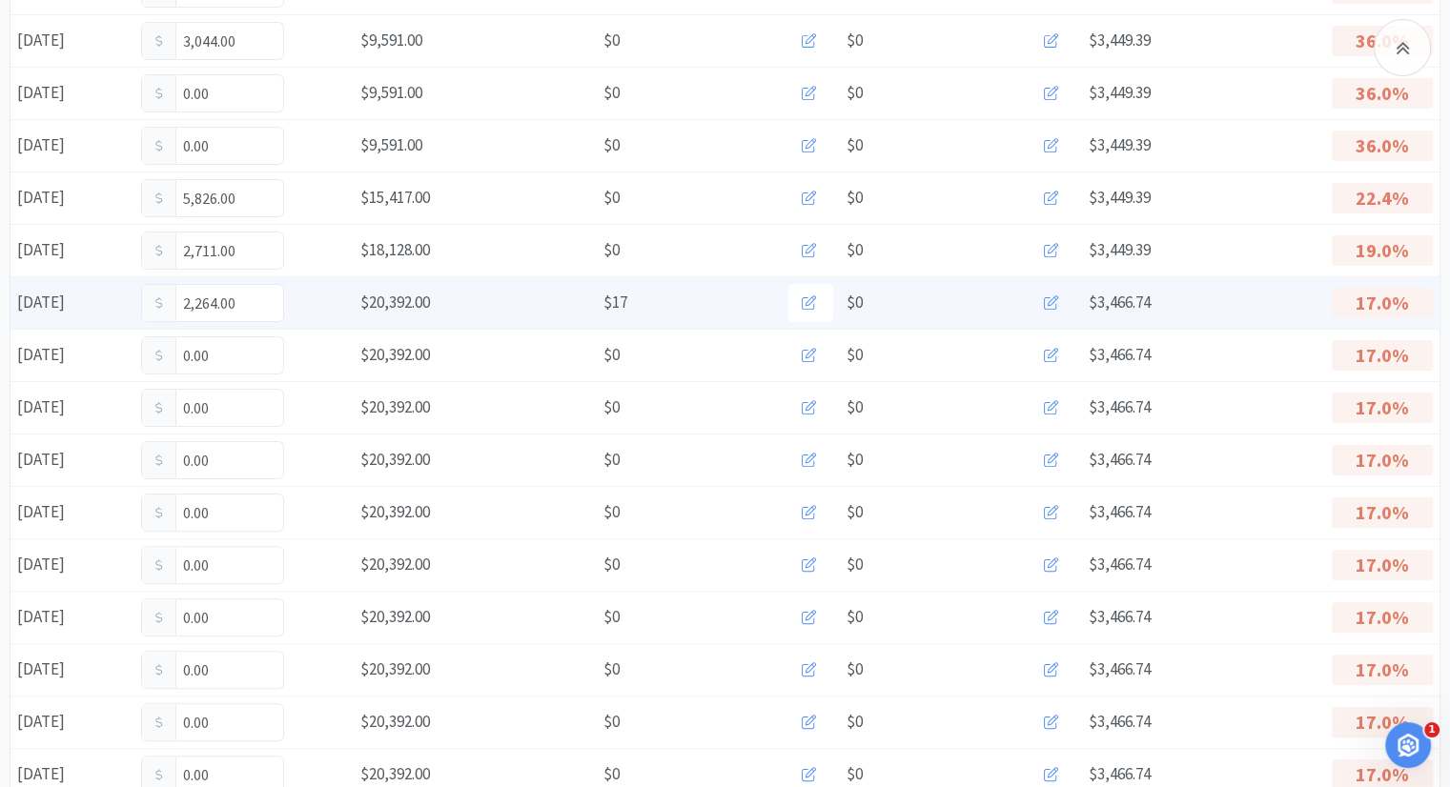
click at [1054, 303] on icon at bounding box center [1051, 303] width 14 height 14
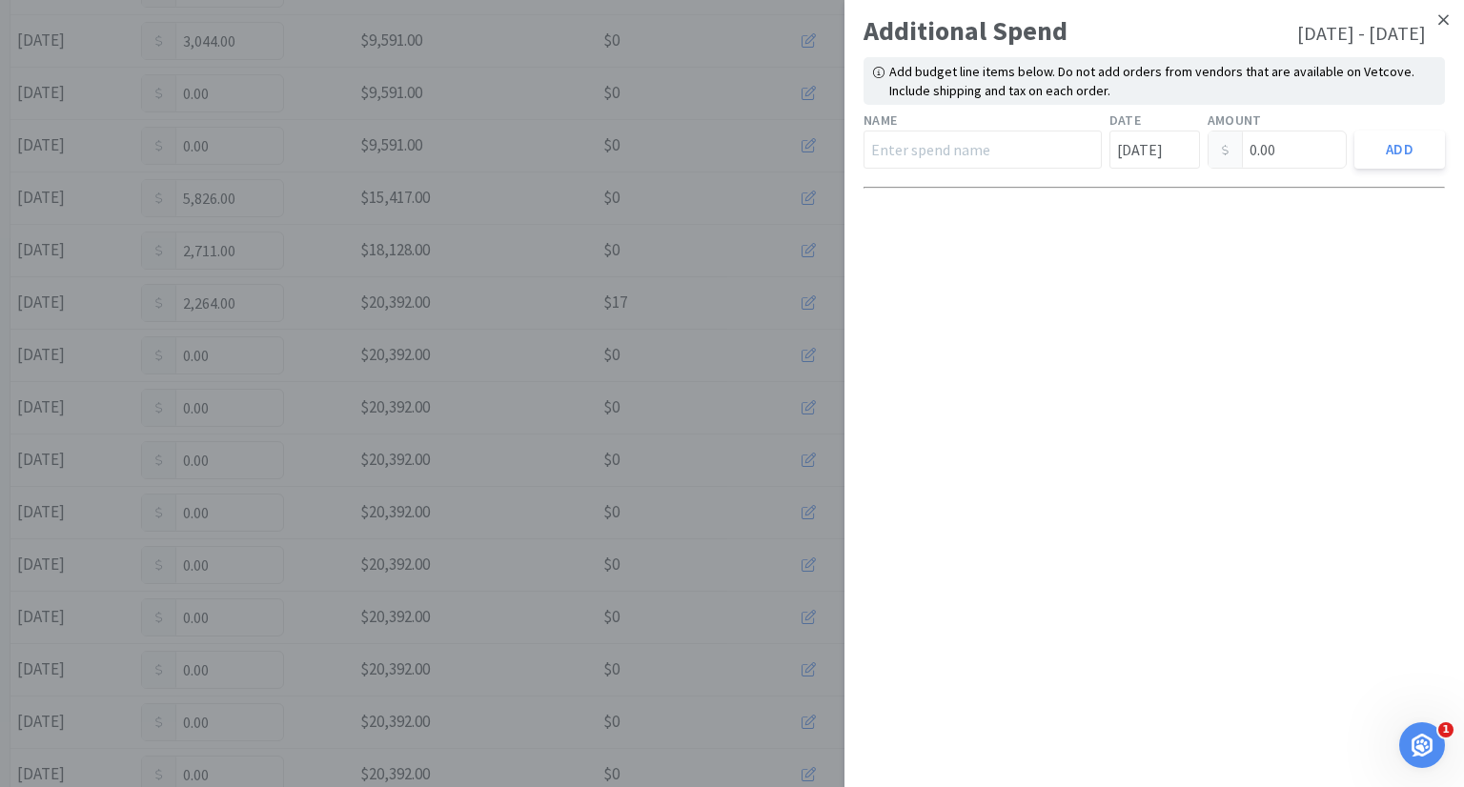
click at [1447, 17] on icon at bounding box center [1444, 19] width 10 height 17
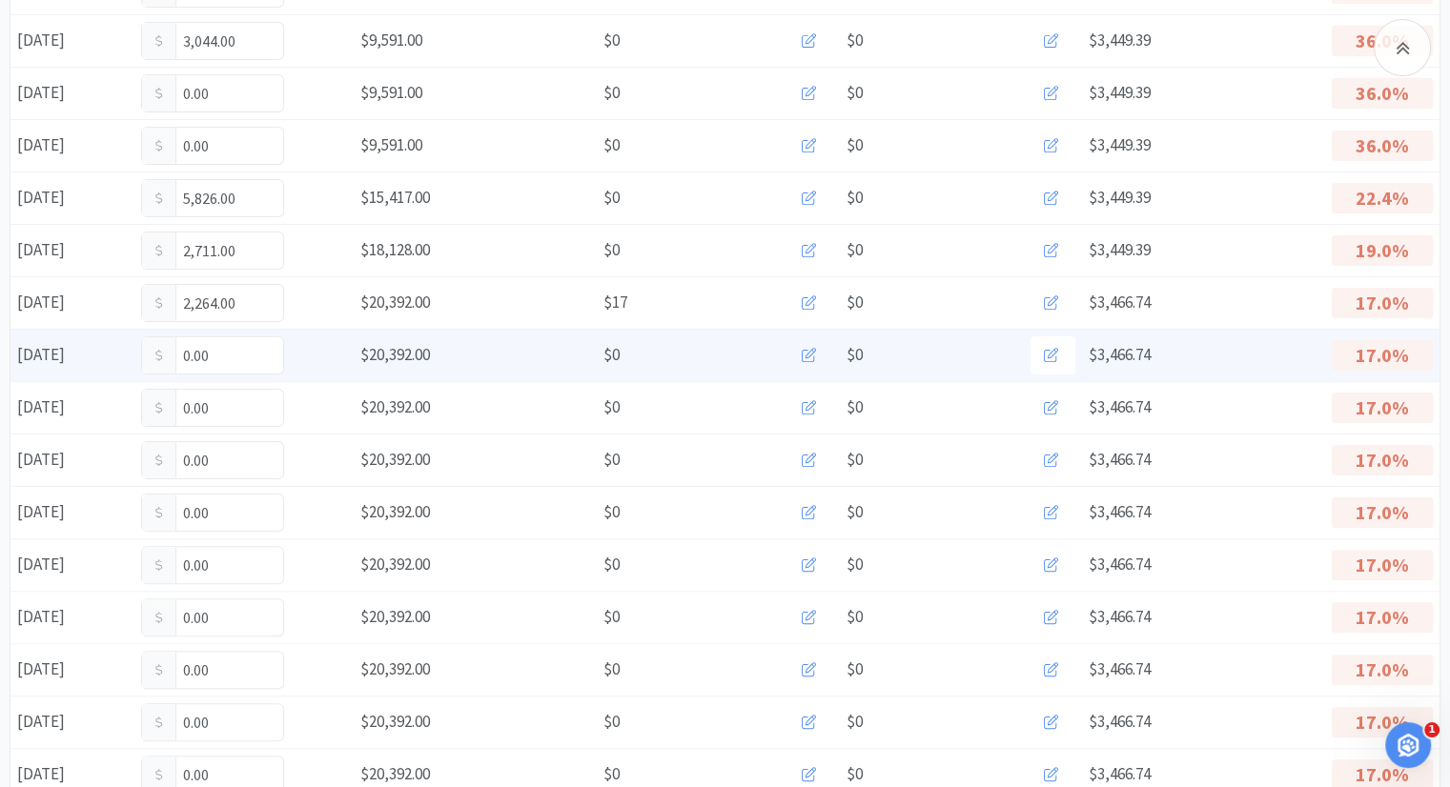
click at [810, 352] on icon at bounding box center [809, 355] width 14 height 14
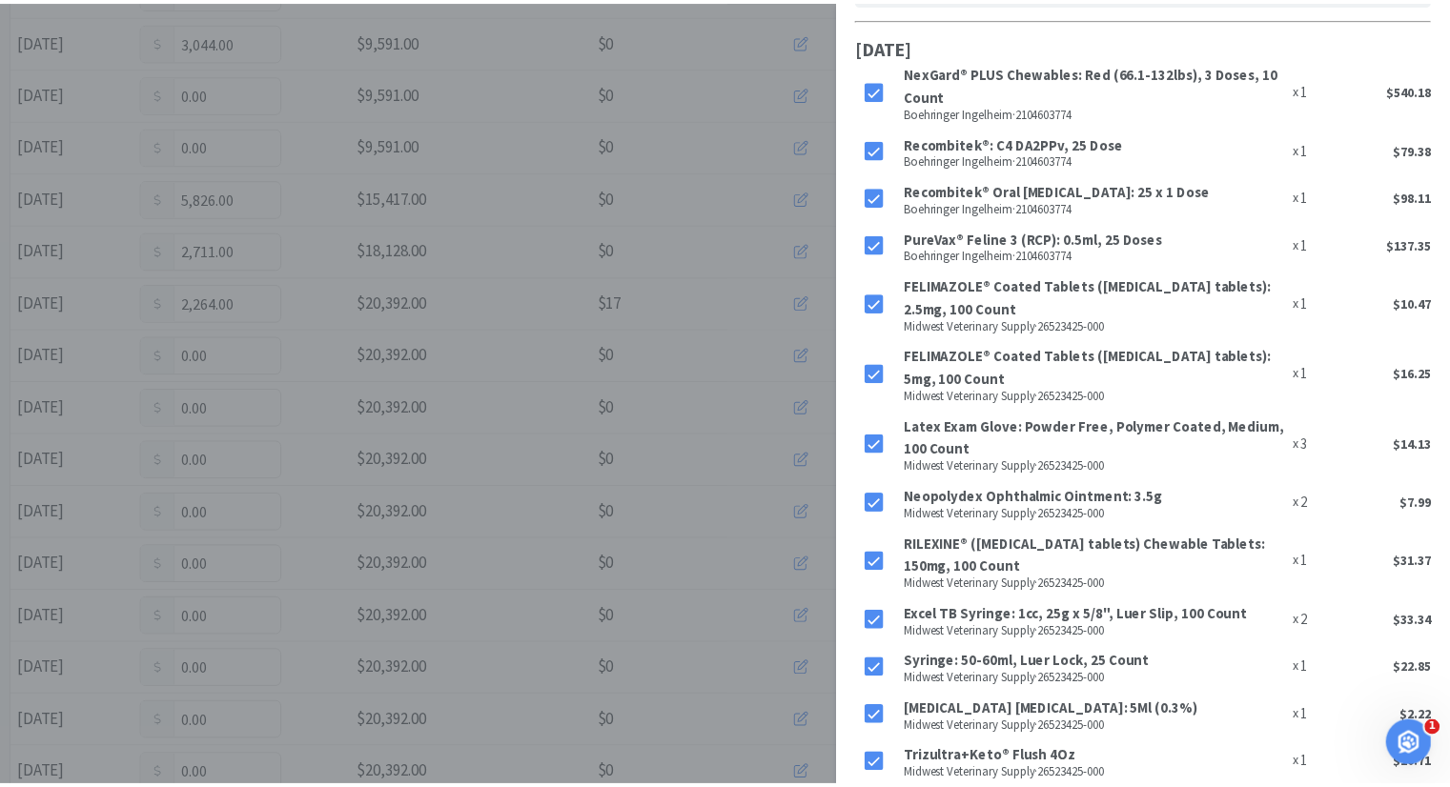
scroll to position [0, 0]
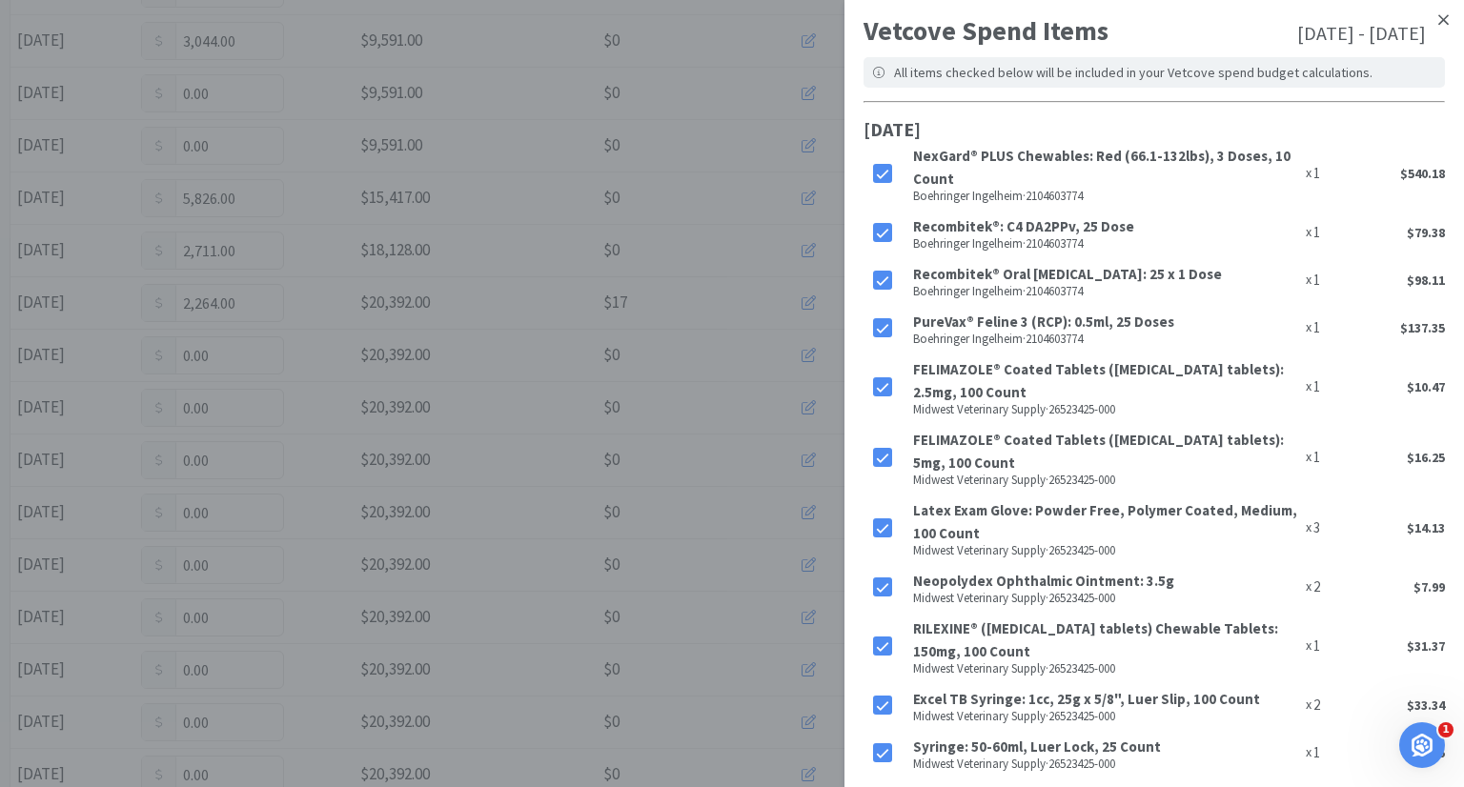
click at [1435, 10] on link at bounding box center [1443, 20] width 33 height 41
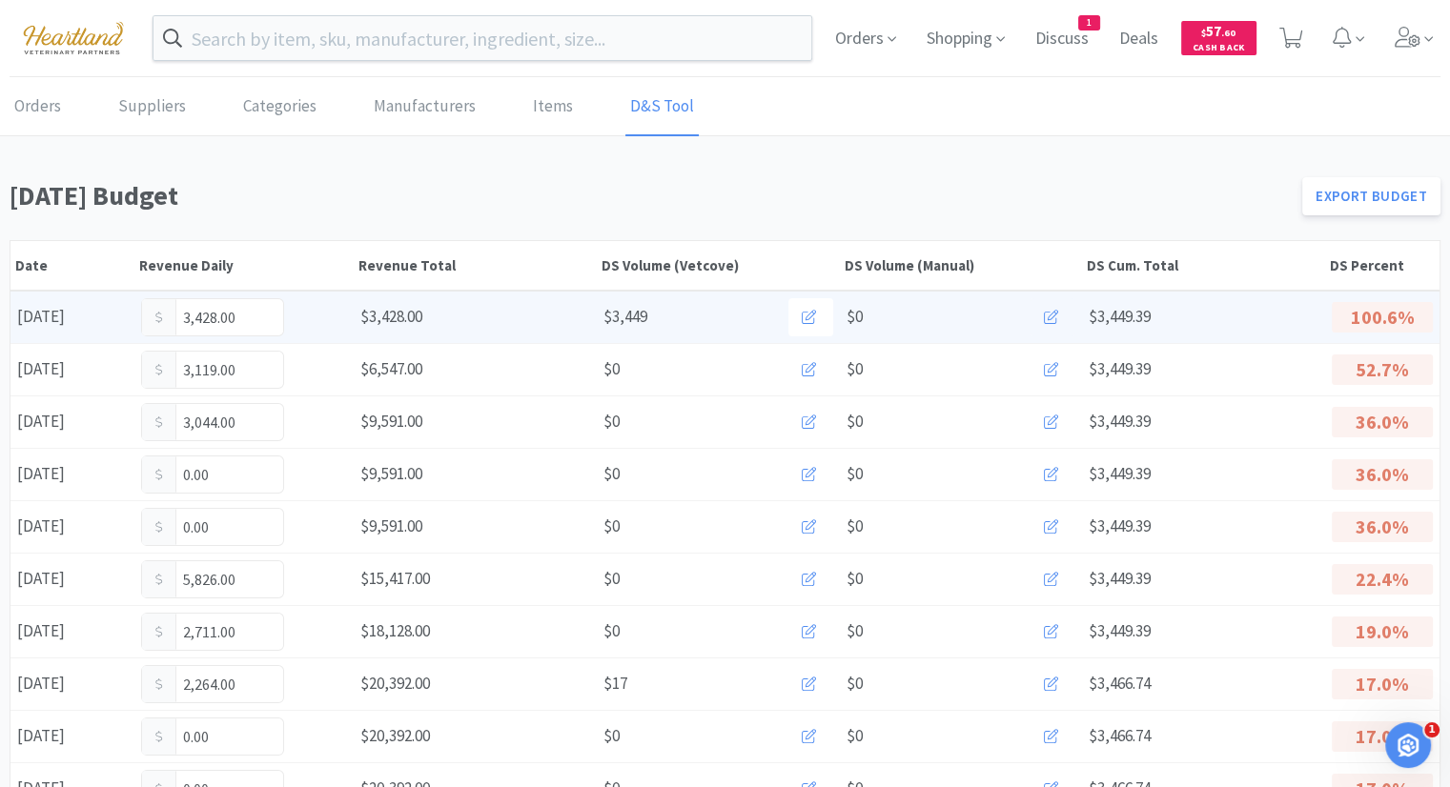
click at [1046, 310] on icon at bounding box center [1051, 317] width 14 height 14
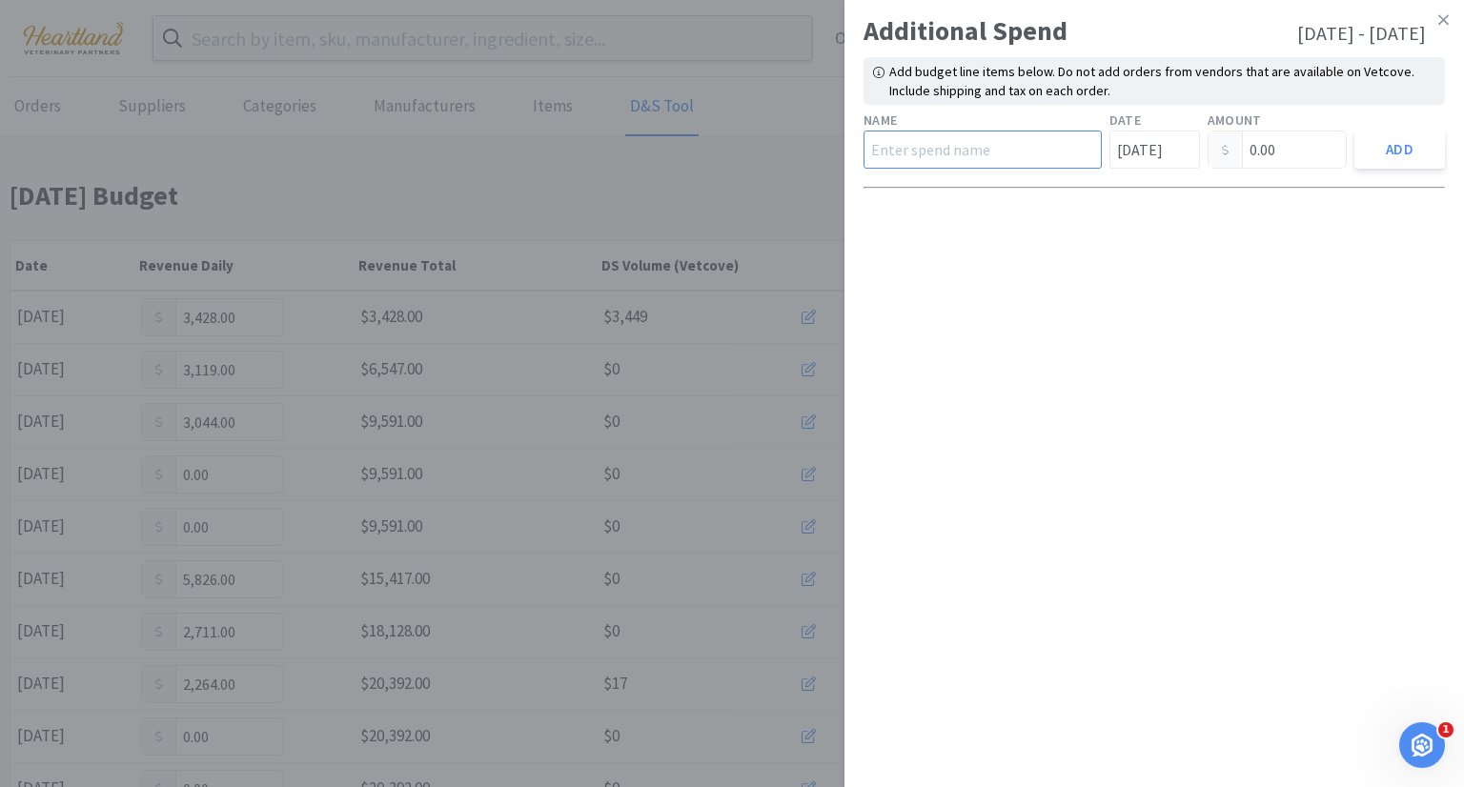
click at [951, 146] on input "text" at bounding box center [983, 150] width 238 height 38
type input "iVet"
click at [1293, 150] on input "0.00" at bounding box center [1278, 150] width 138 height 36
type input "0"
type input "383.50"
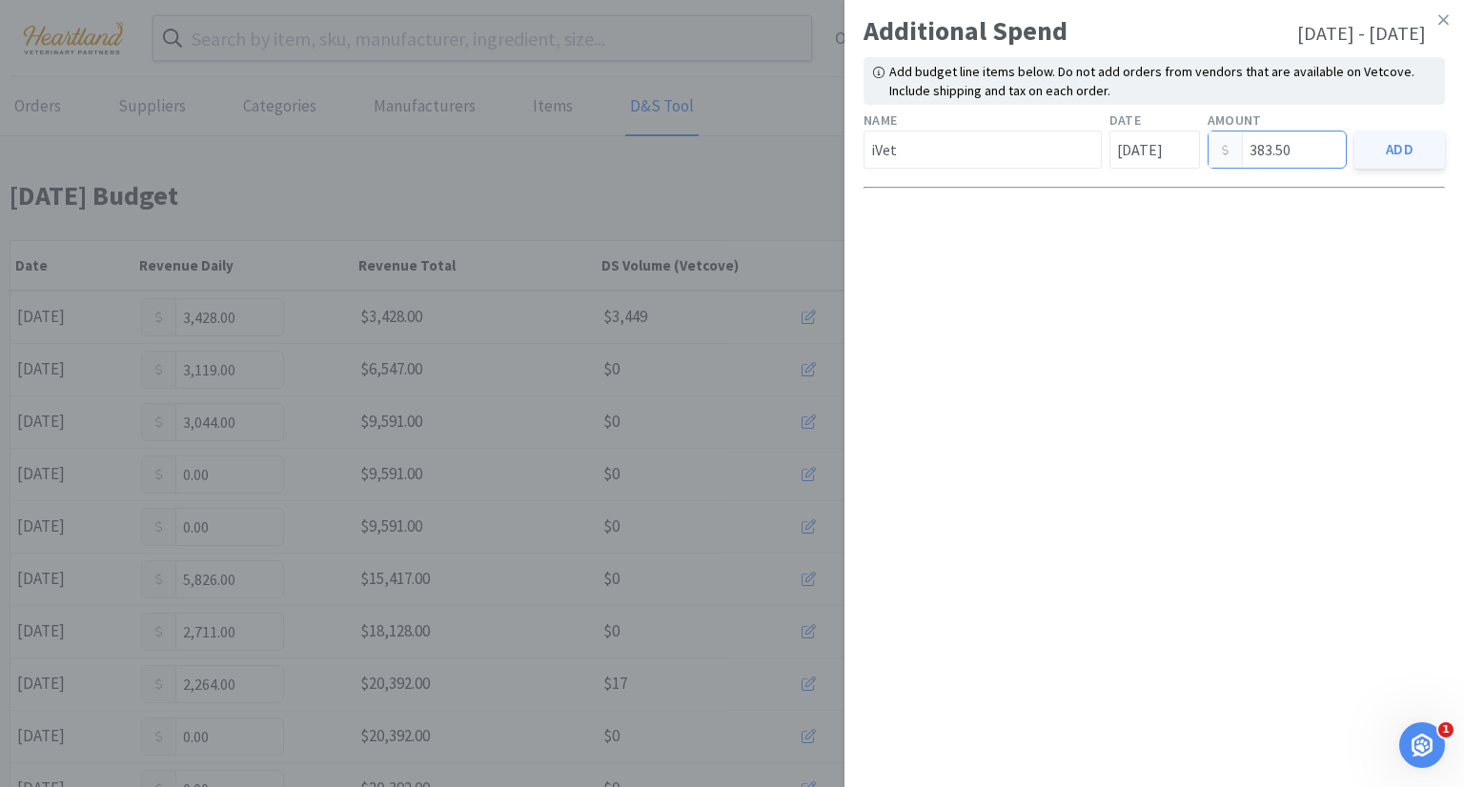
click at [1380, 153] on button "Add" at bounding box center [1400, 150] width 91 height 38
type input "0.00"
click at [995, 152] on input "text" at bounding box center [983, 150] width 238 height 38
type input "Hills"
click at [1451, 21] on link at bounding box center [1443, 20] width 33 height 41
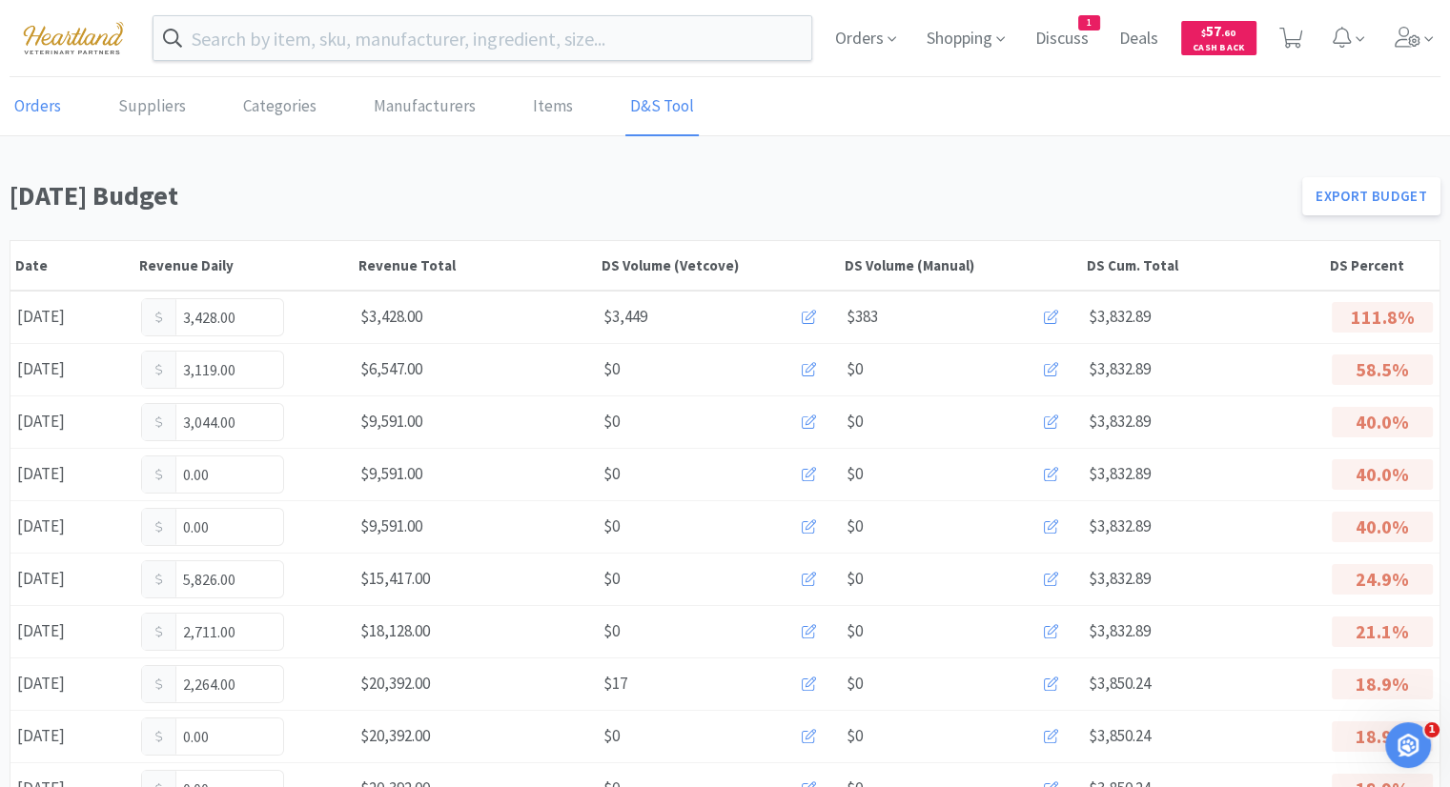
click at [53, 115] on link "Orders" at bounding box center [38, 107] width 56 height 58
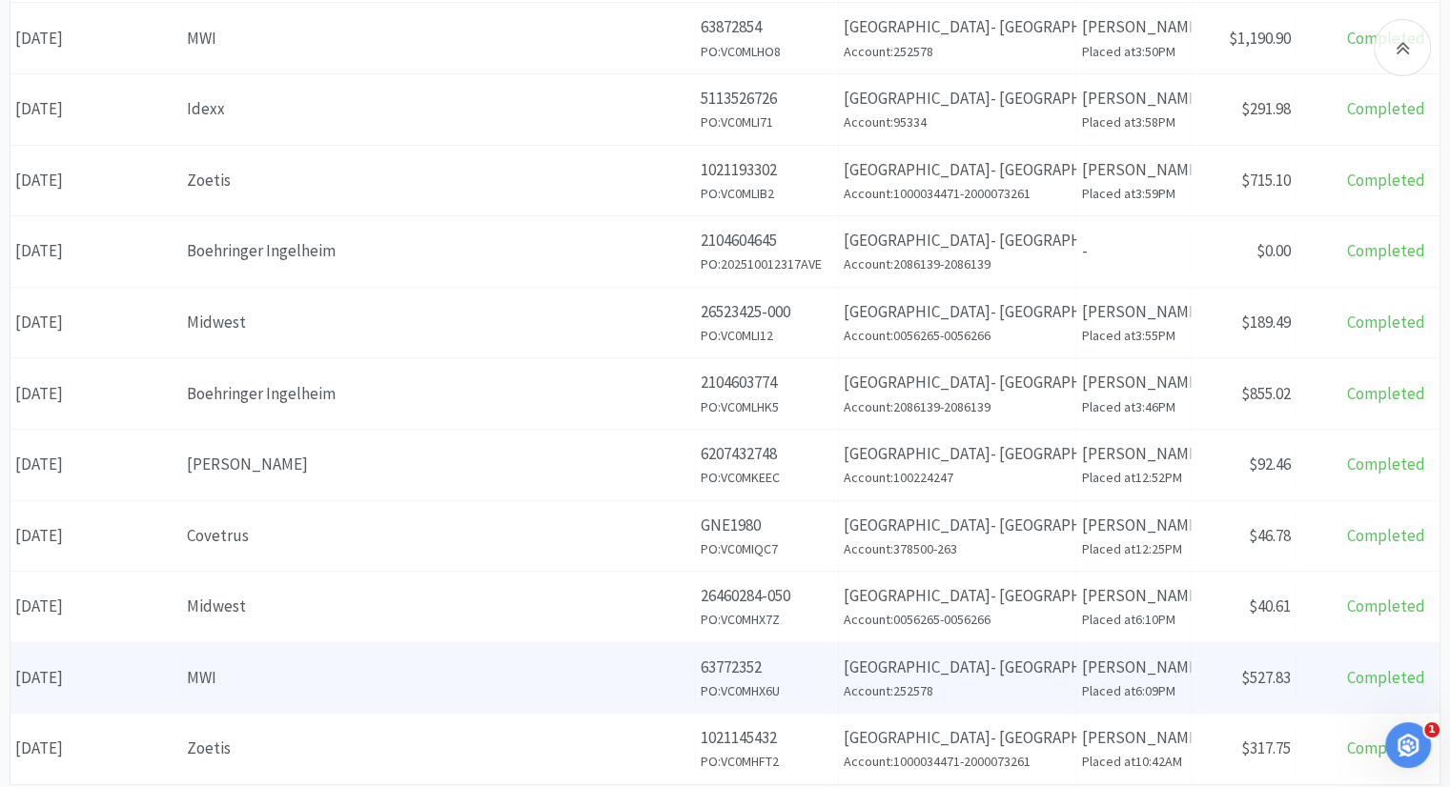
scroll to position [667, 0]
